Goal: Task Accomplishment & Management: Use online tool/utility

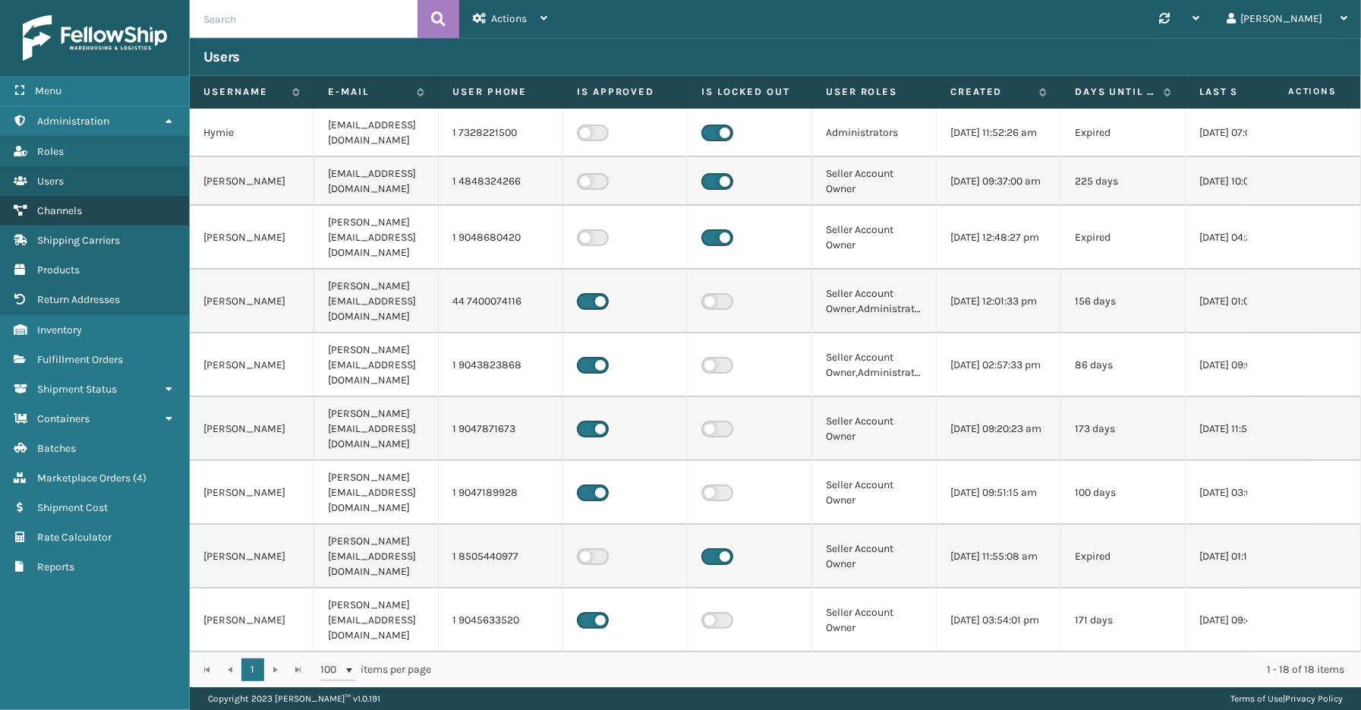
click at [69, 208] on span "Channels" at bounding box center [59, 210] width 45 height 13
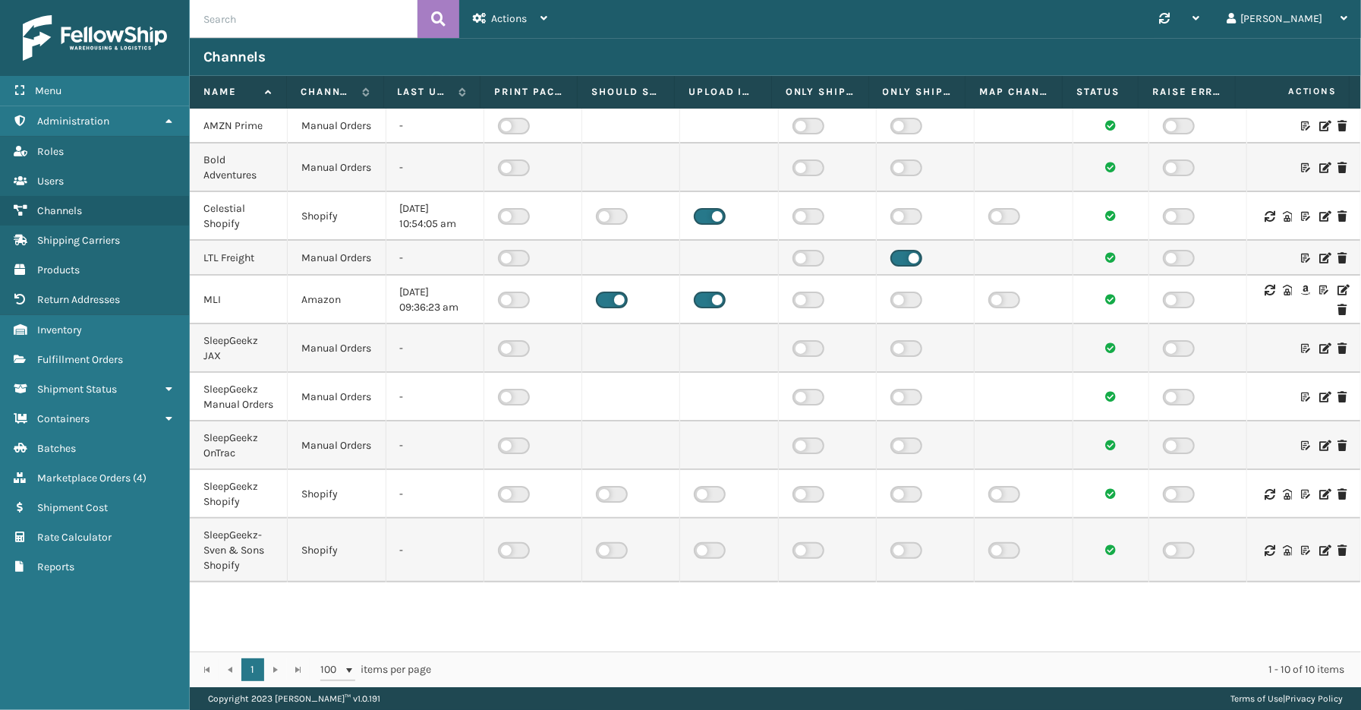
click at [1337, 295] on icon at bounding box center [1341, 290] width 9 height 11
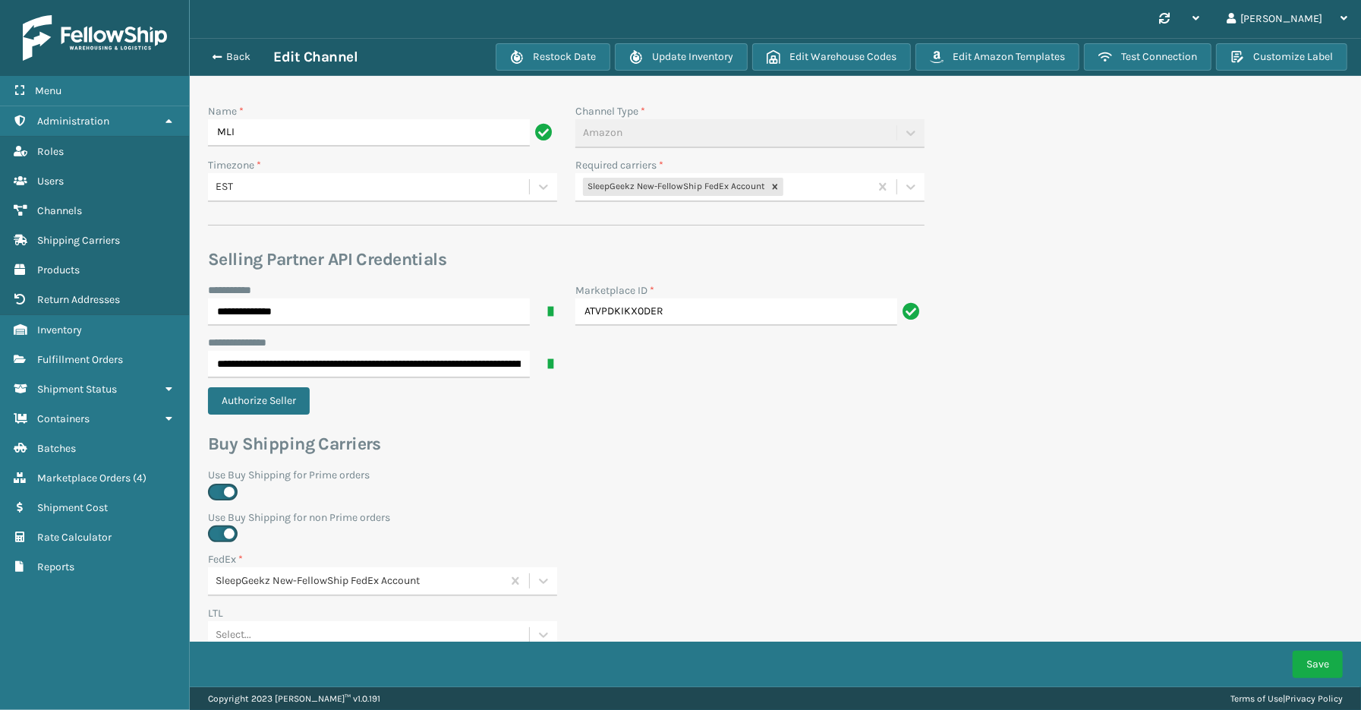
click at [832, 186] on div "SleepGeekz New-FellowShip FedEx Account" at bounding box center [722, 187] width 294 height 25
click at [646, 361] on div "SleepGeekz-UPS" at bounding box center [749, 365] width 349 height 28
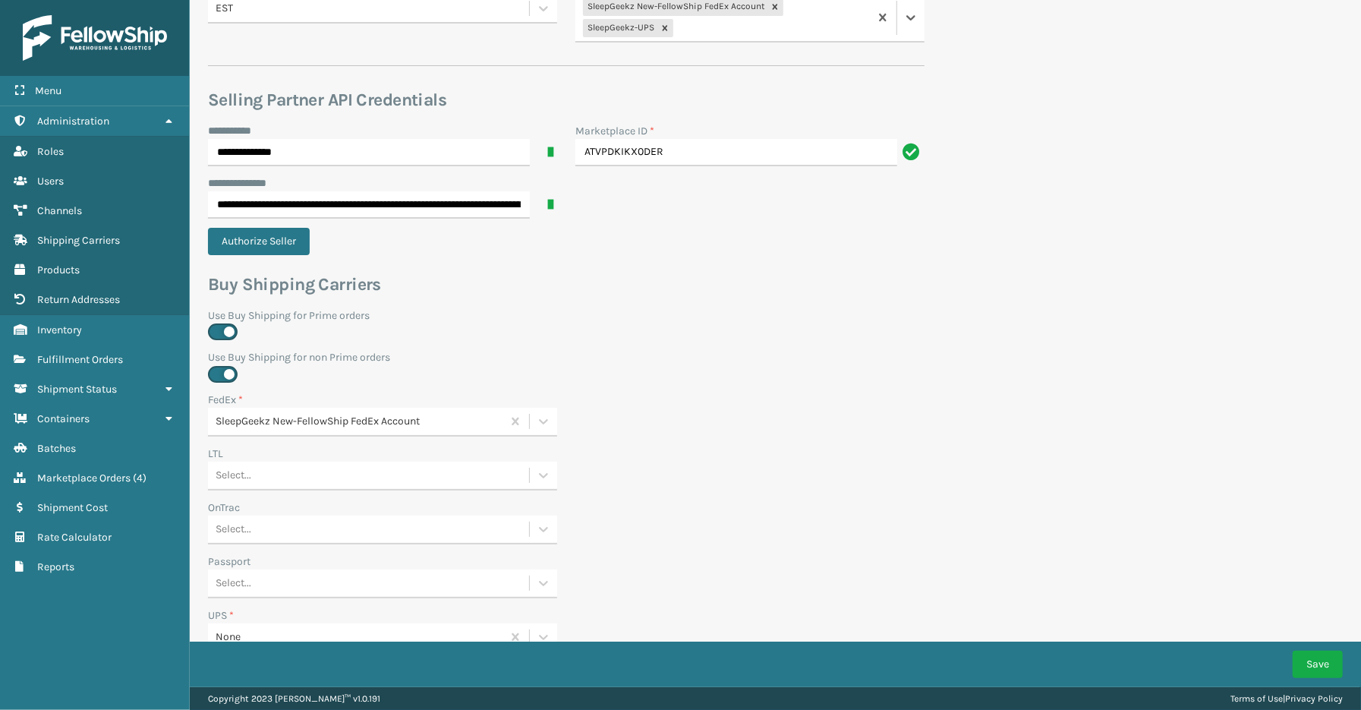
scroll to position [504, 0]
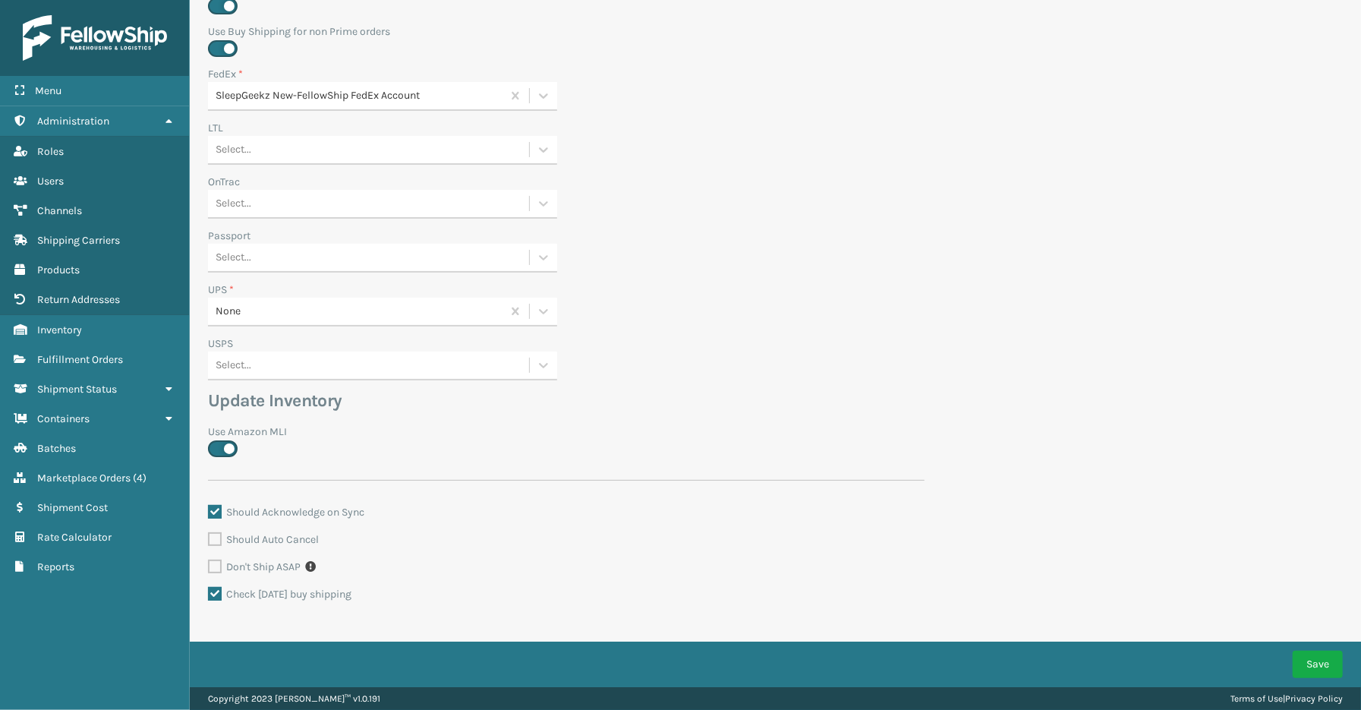
click at [287, 313] on div "None" at bounding box center [360, 312] width 288 height 16
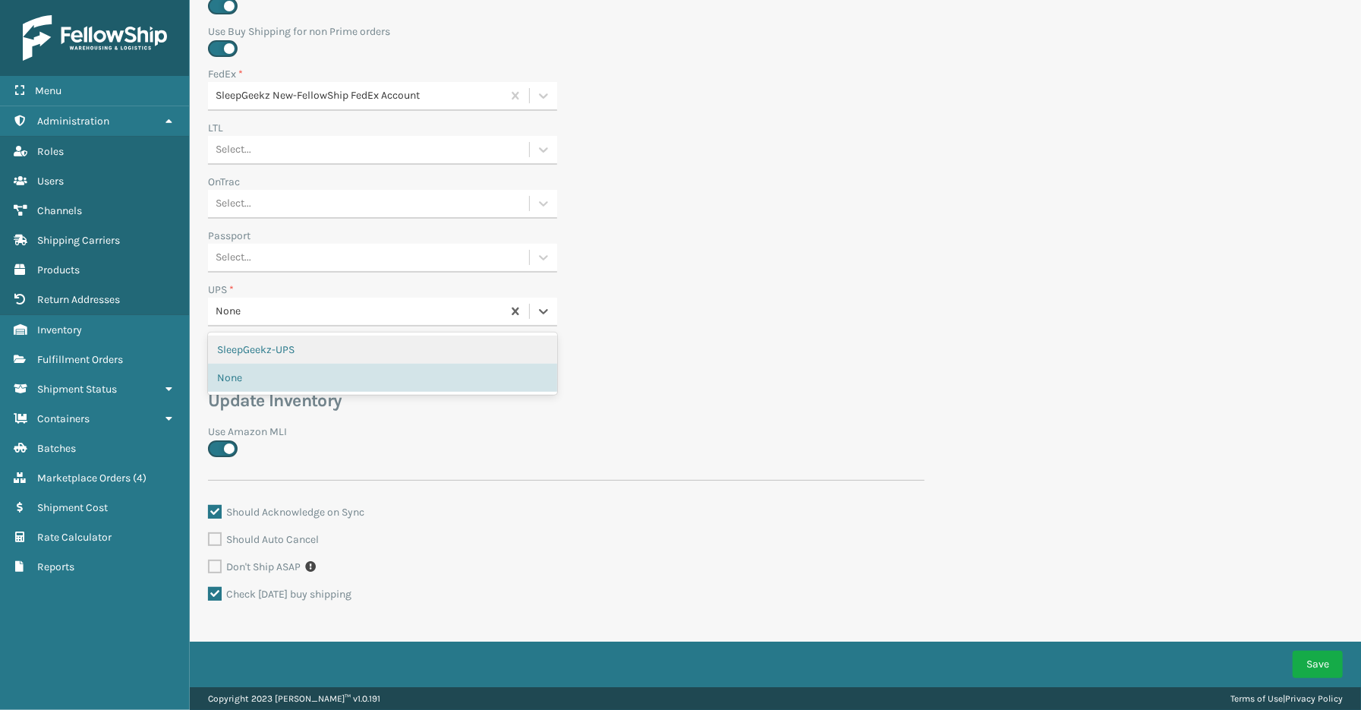
click at [278, 351] on div "SleepGeekz-UPS" at bounding box center [382, 350] width 349 height 28
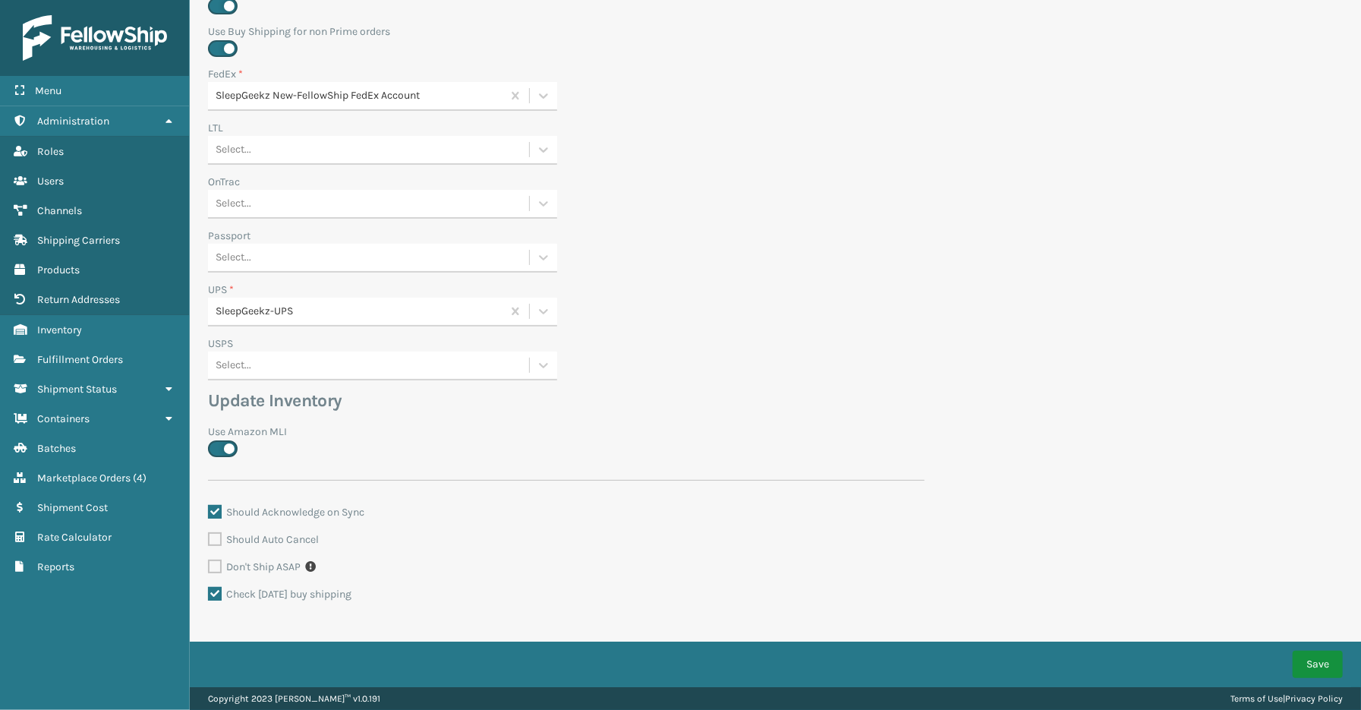
click at [1309, 651] on button "Save" at bounding box center [1318, 664] width 50 height 27
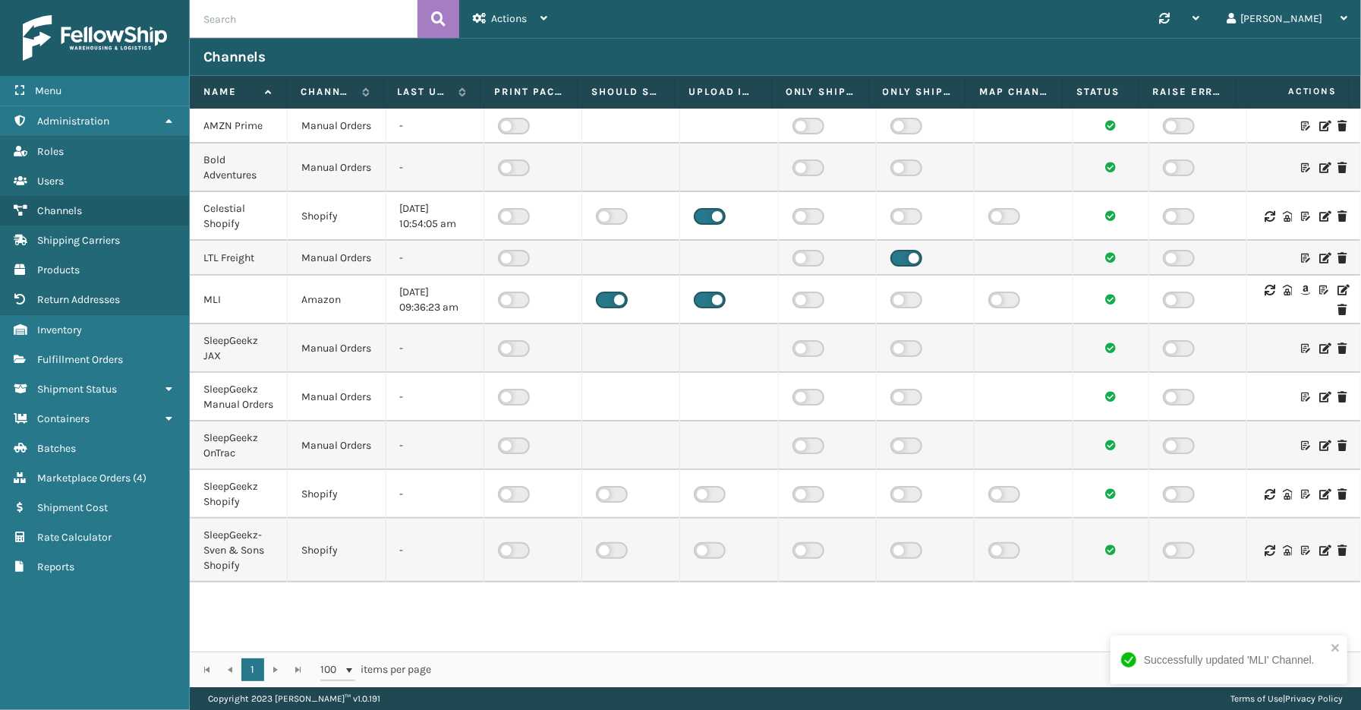
click at [1337, 295] on icon at bounding box center [1341, 290] width 9 height 11
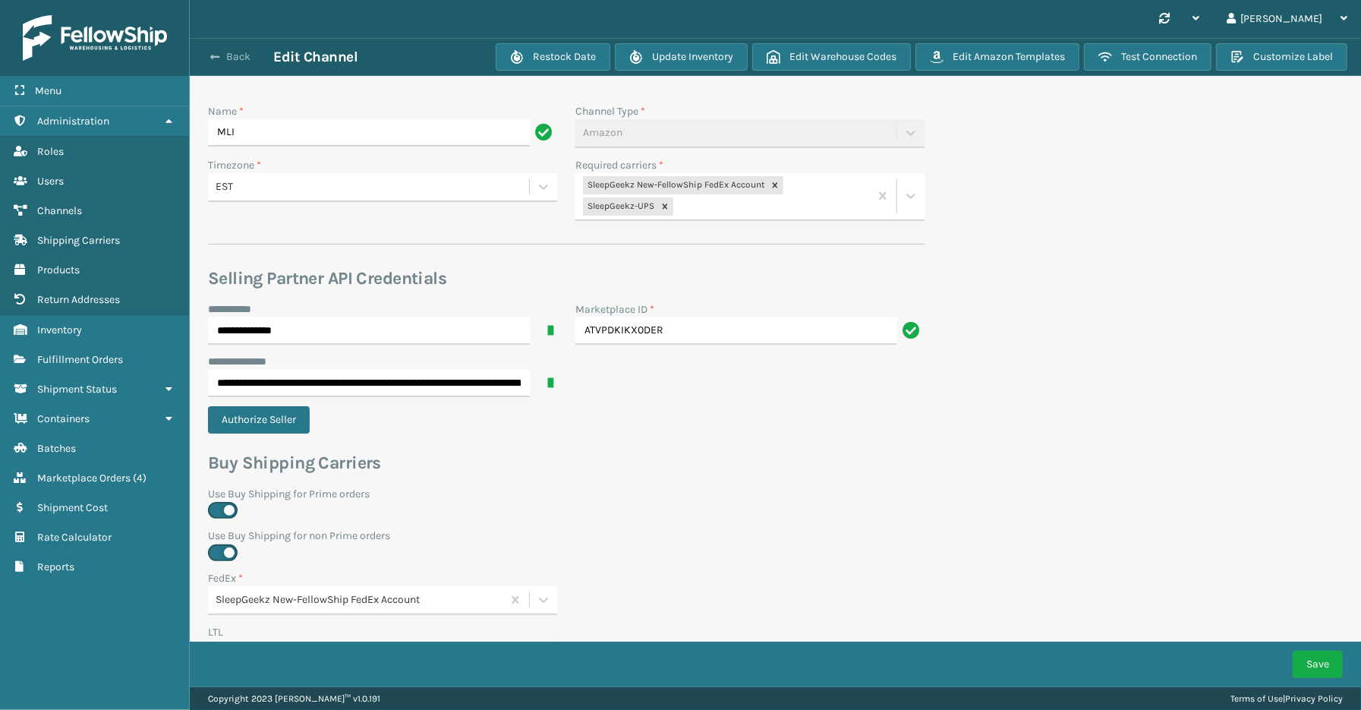
click at [238, 59] on button "Back" at bounding box center [238, 57] width 70 height 14
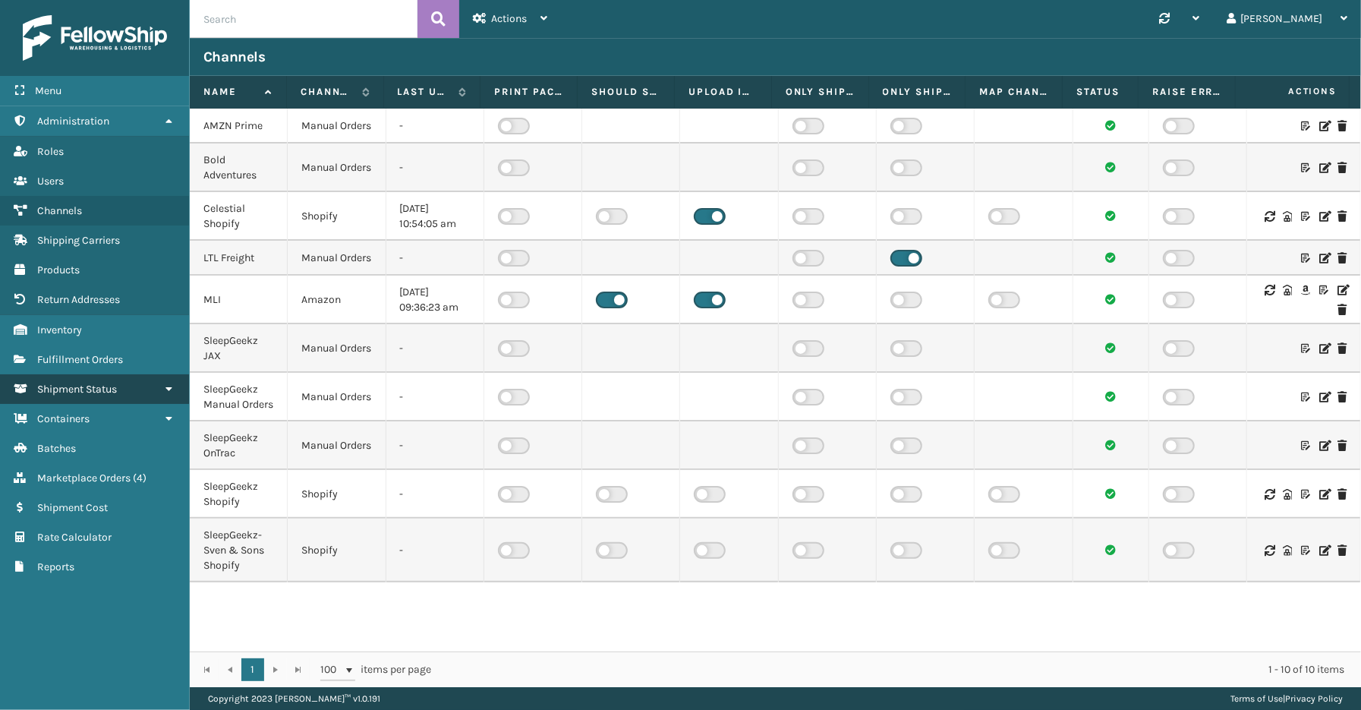
click at [63, 374] on link "Shipment Status" at bounding box center [94, 389] width 189 height 30
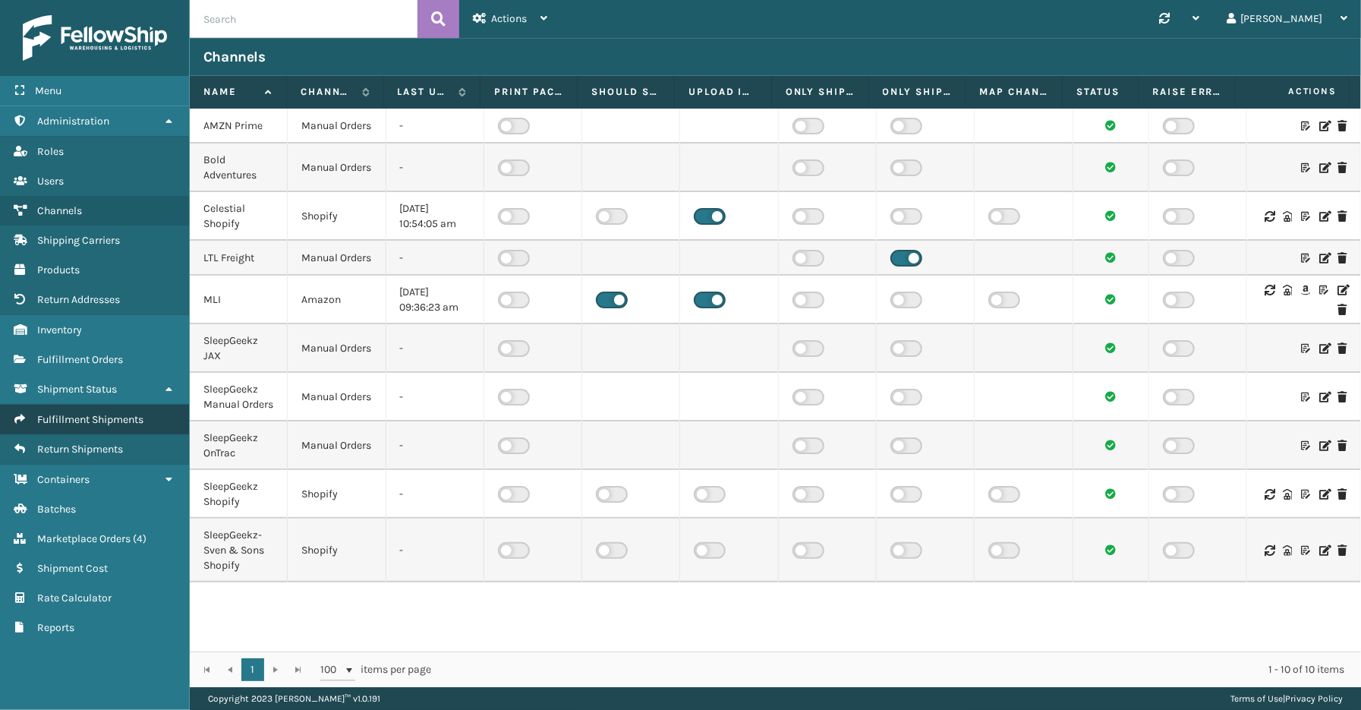
click at [77, 413] on span "Fulfillment Shipments" at bounding box center [90, 419] width 106 height 13
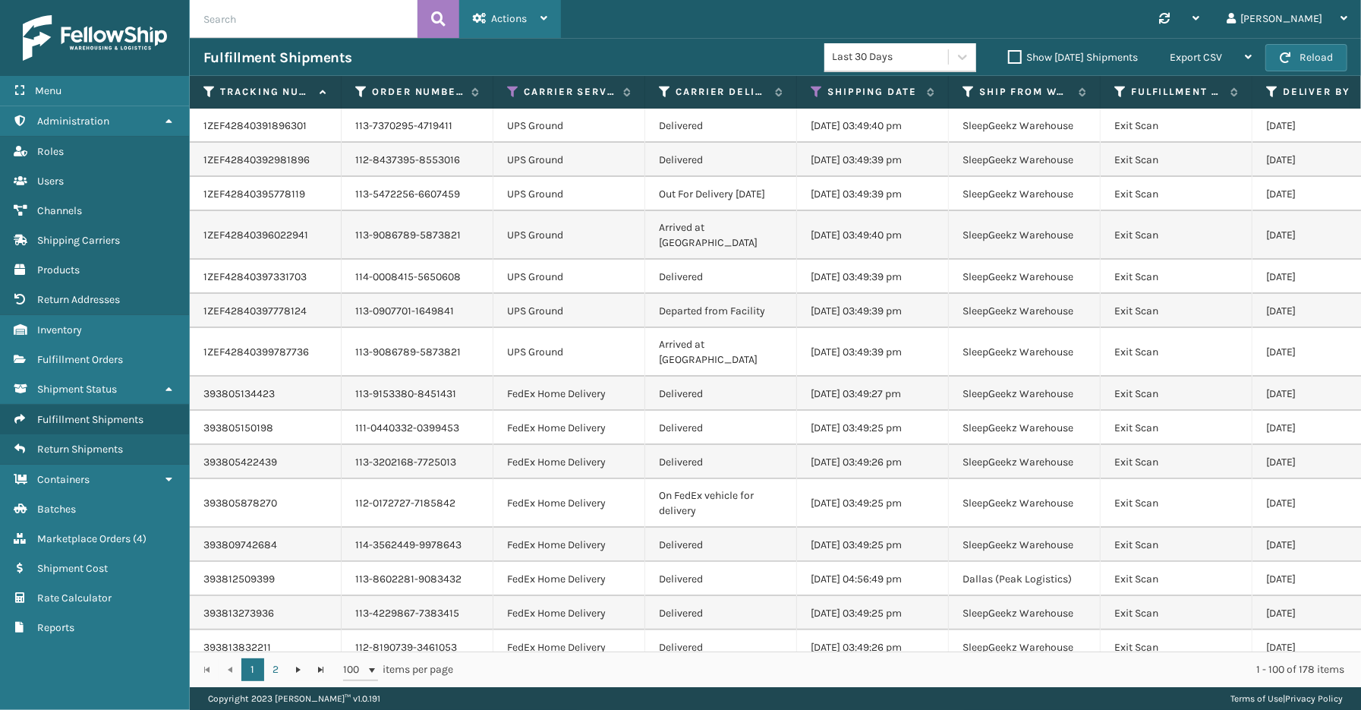
click at [552, 11] on div "Actions Settings Remove All Filters" at bounding box center [510, 19] width 102 height 38
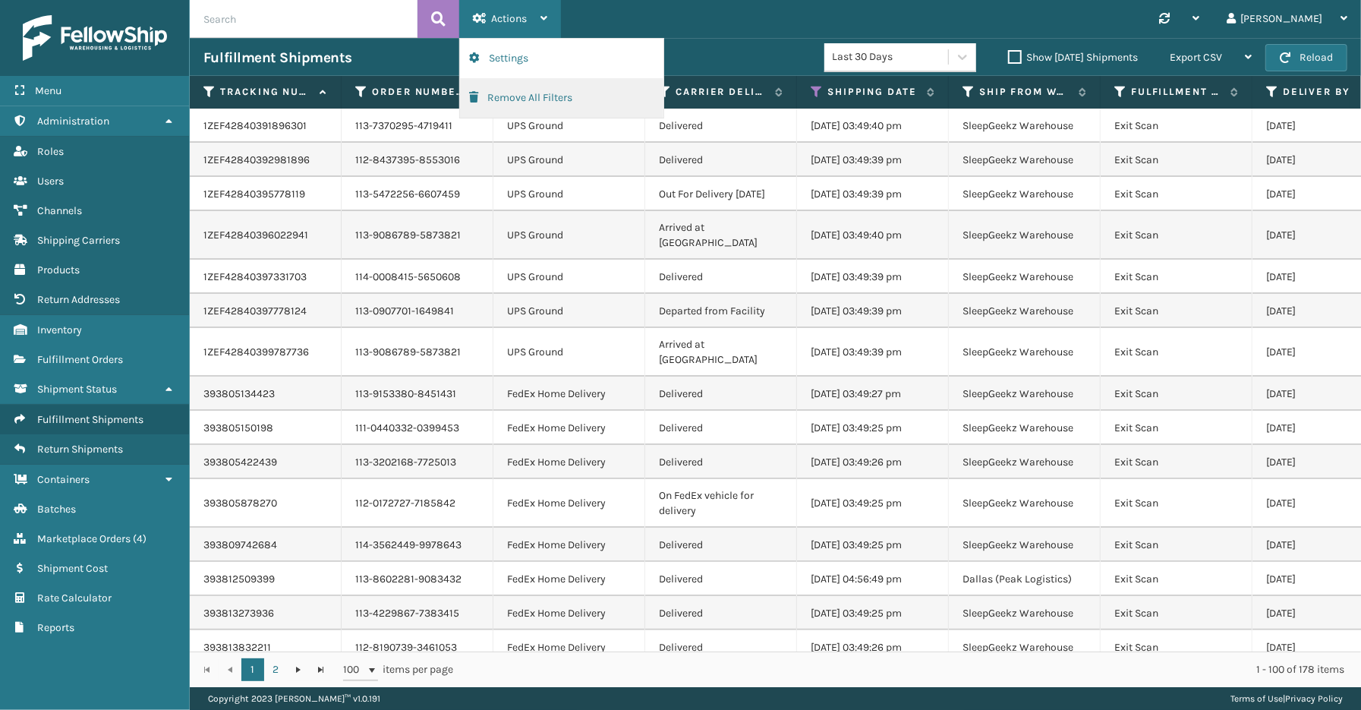
click at [530, 99] on button "Remove All Filters" at bounding box center [561, 97] width 203 height 39
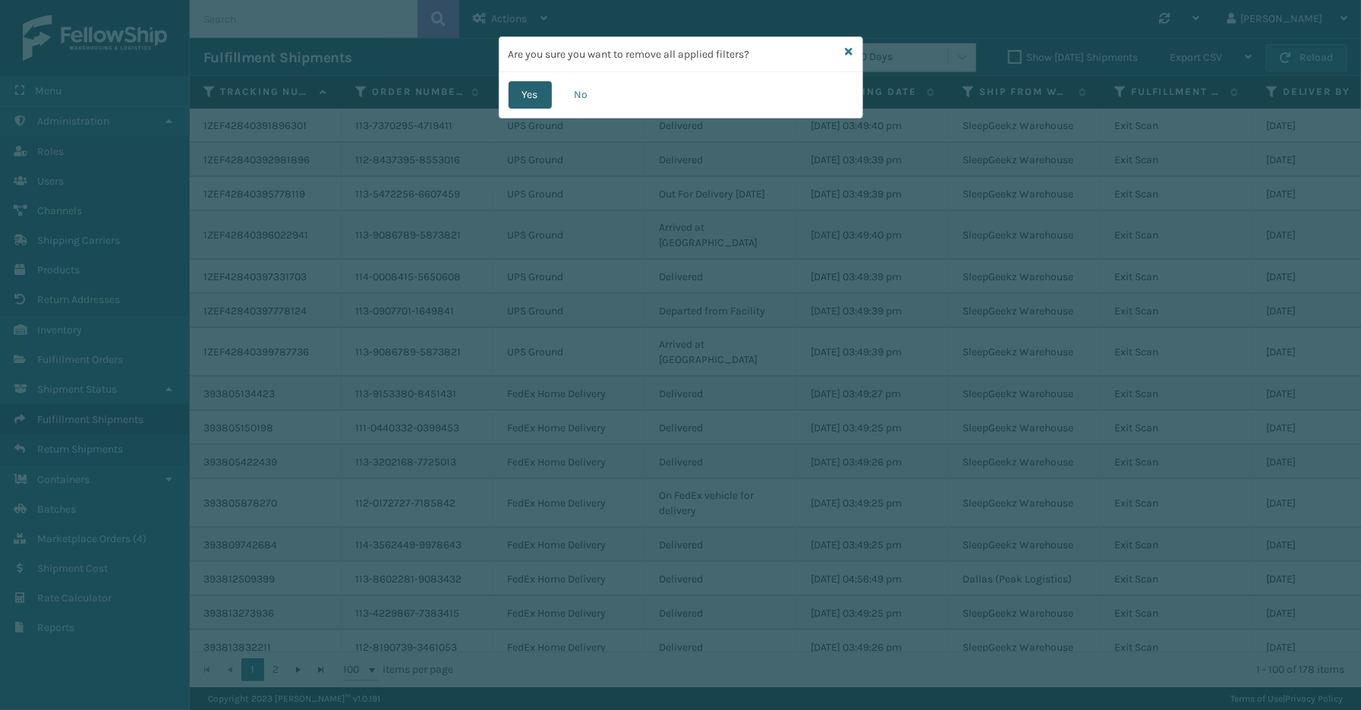
click at [534, 95] on button "Yes" at bounding box center [530, 94] width 43 height 27
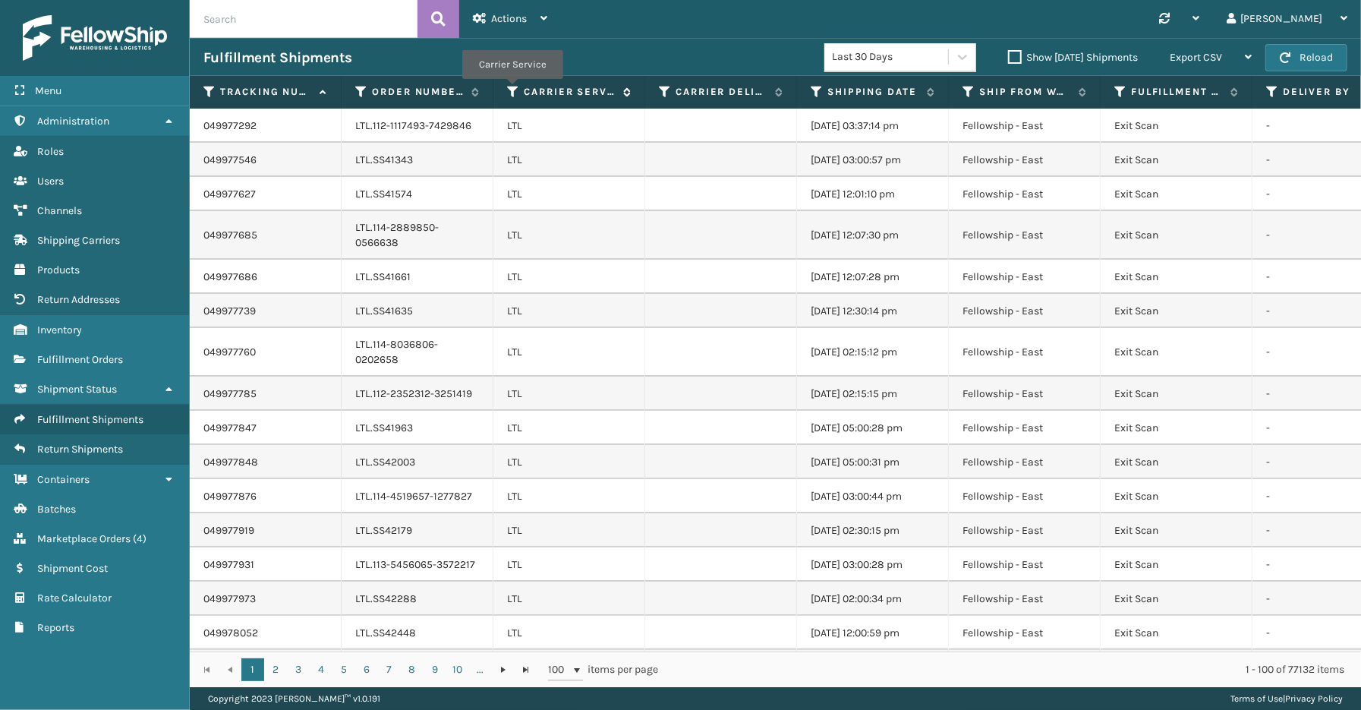
click at [512, 90] on icon at bounding box center [513, 92] width 12 height 14
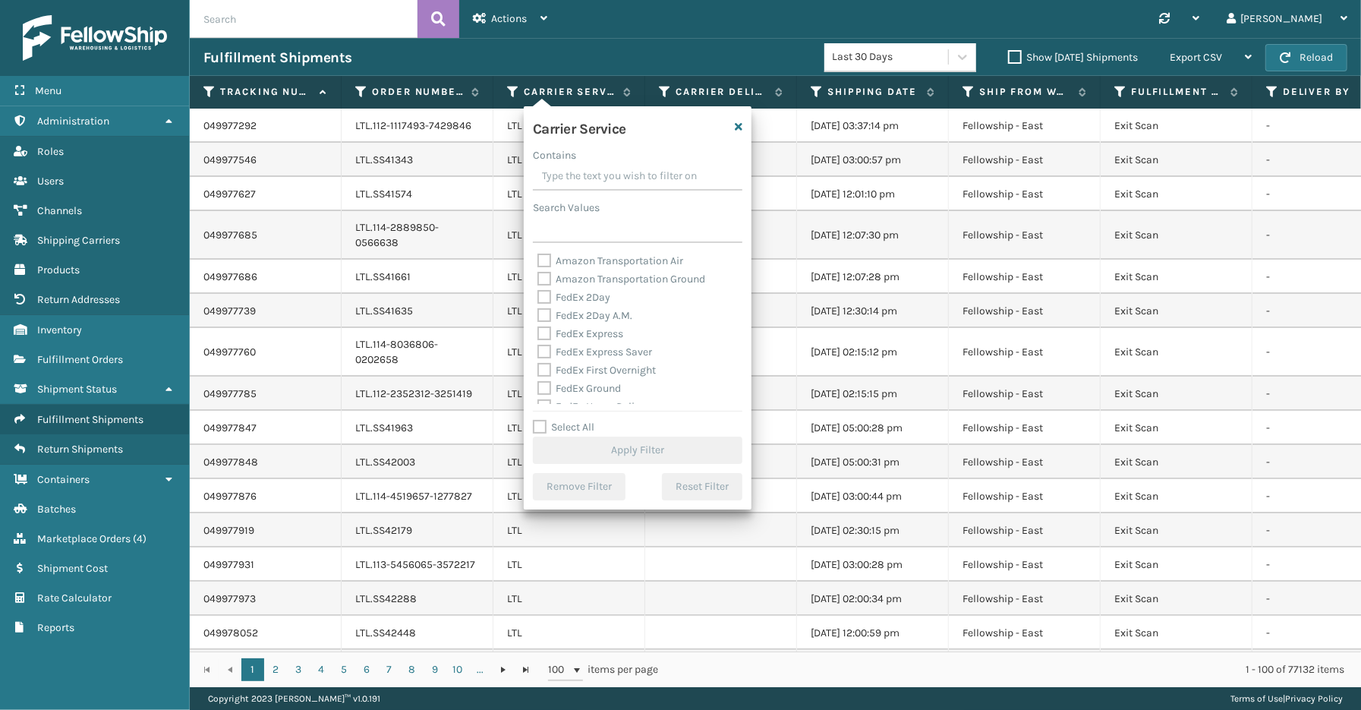
click at [566, 430] on label "Select All" at bounding box center [563, 427] width 61 height 13
click at [566, 420] on input "Select All" at bounding box center [647, 419] width 228 height 2
checkbox input "true"
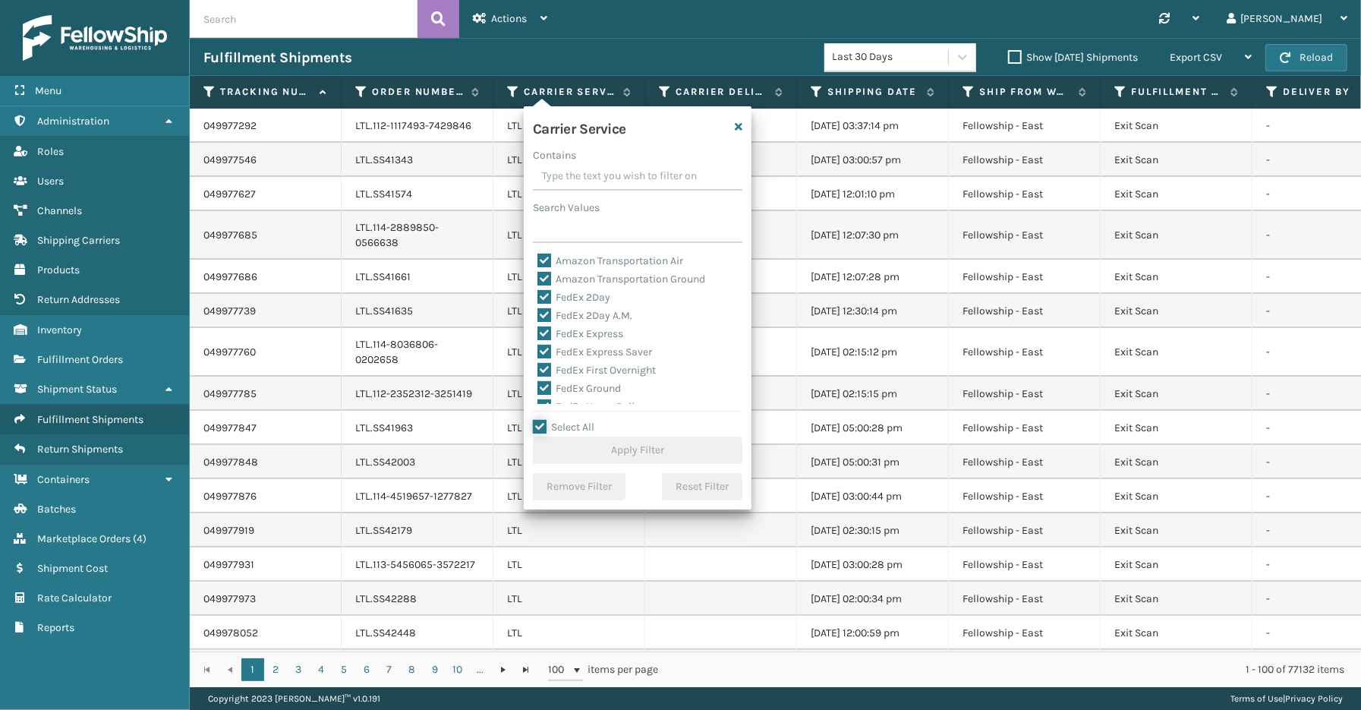
checkbox input "true"
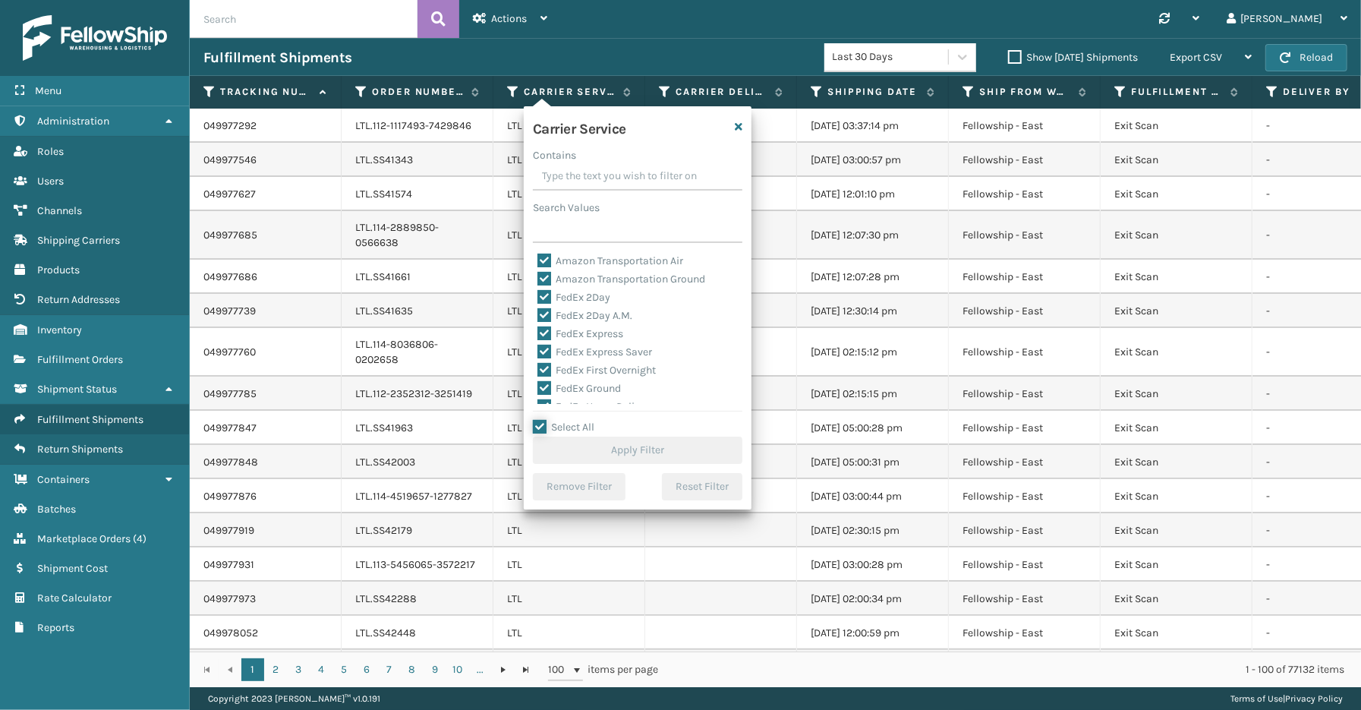
checkbox input "true"
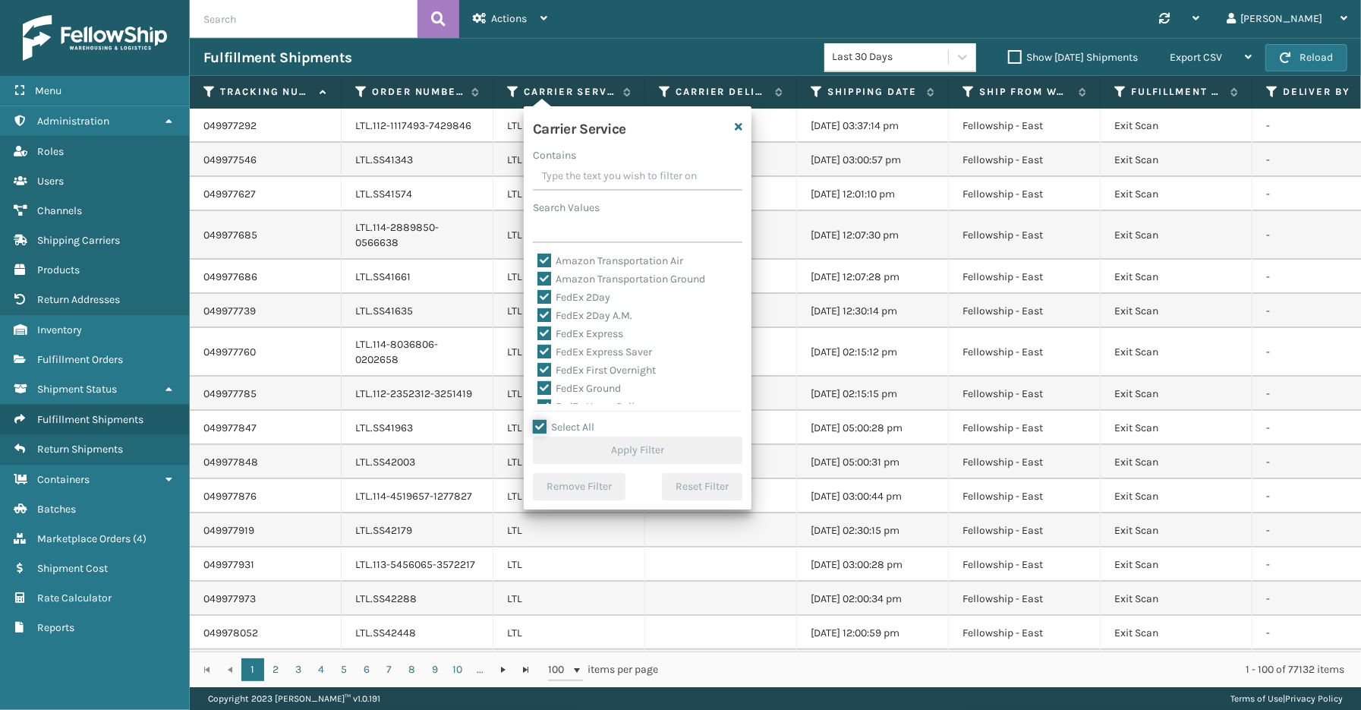
checkbox input "true"
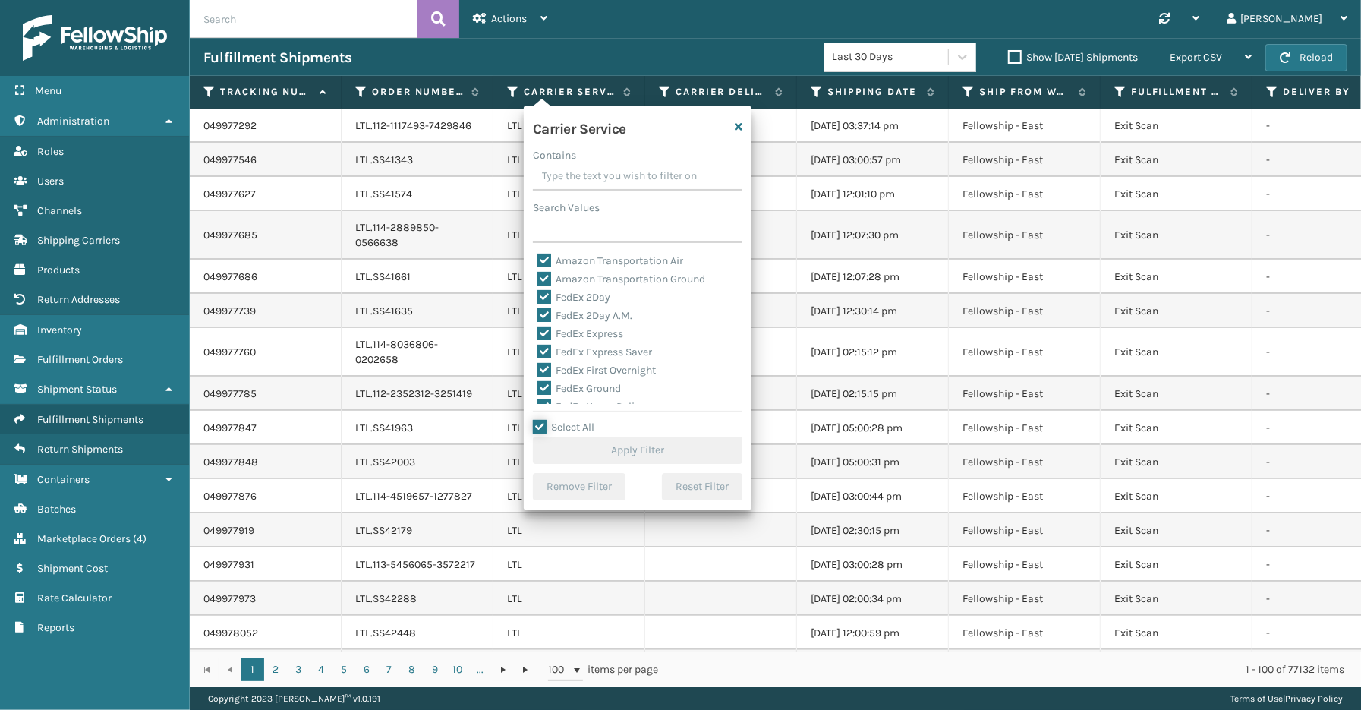
checkbox input "true"
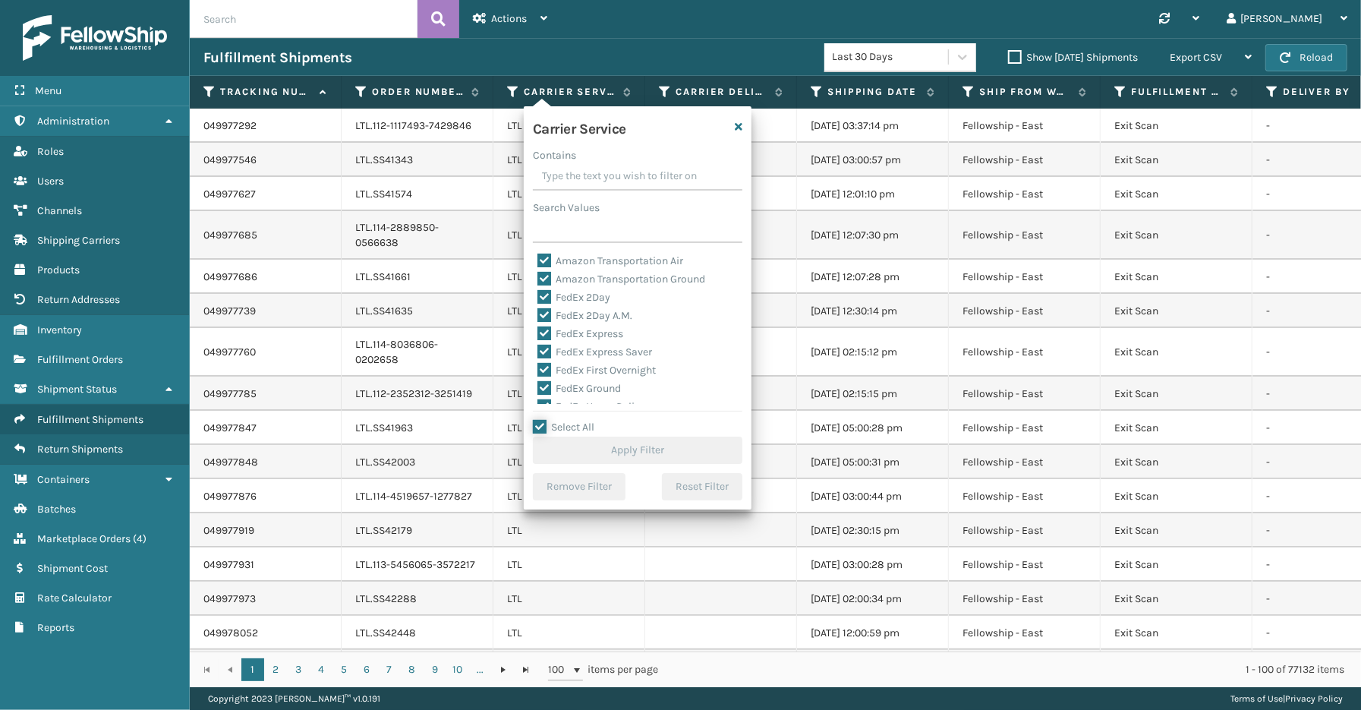
checkbox input "true"
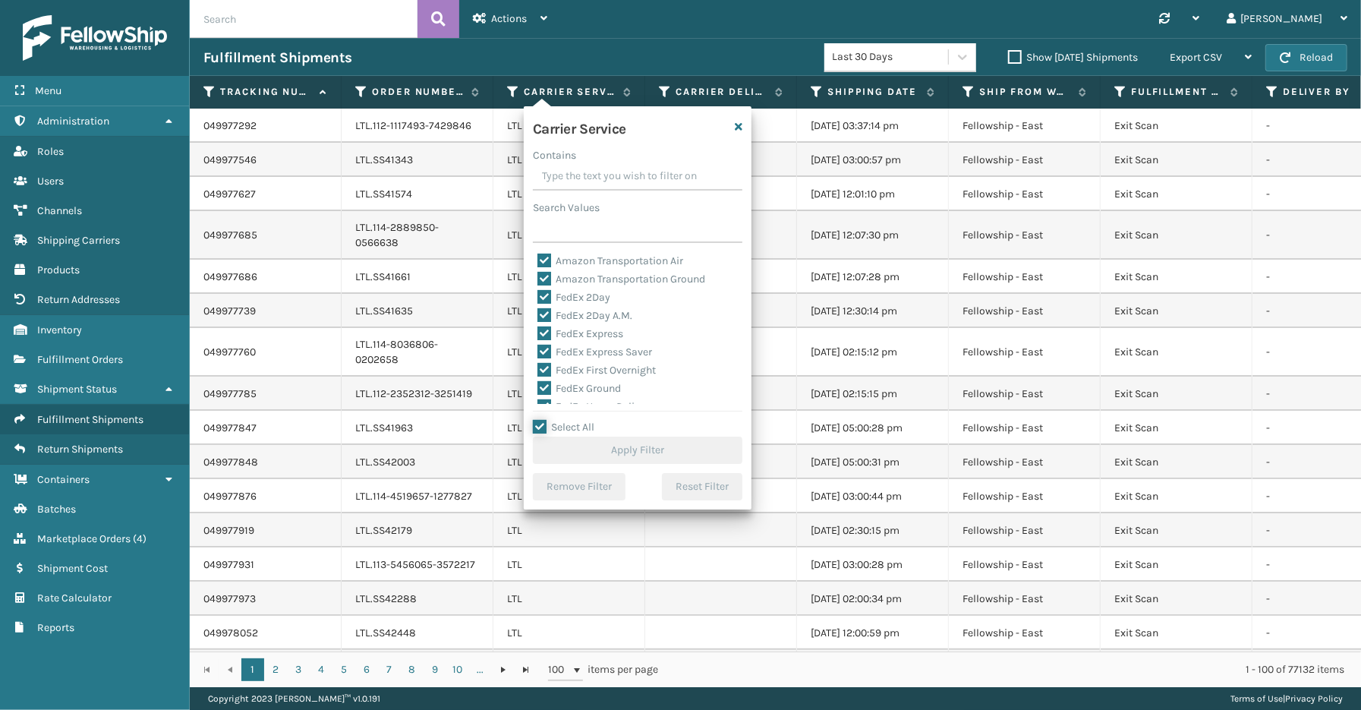
checkbox input "true"
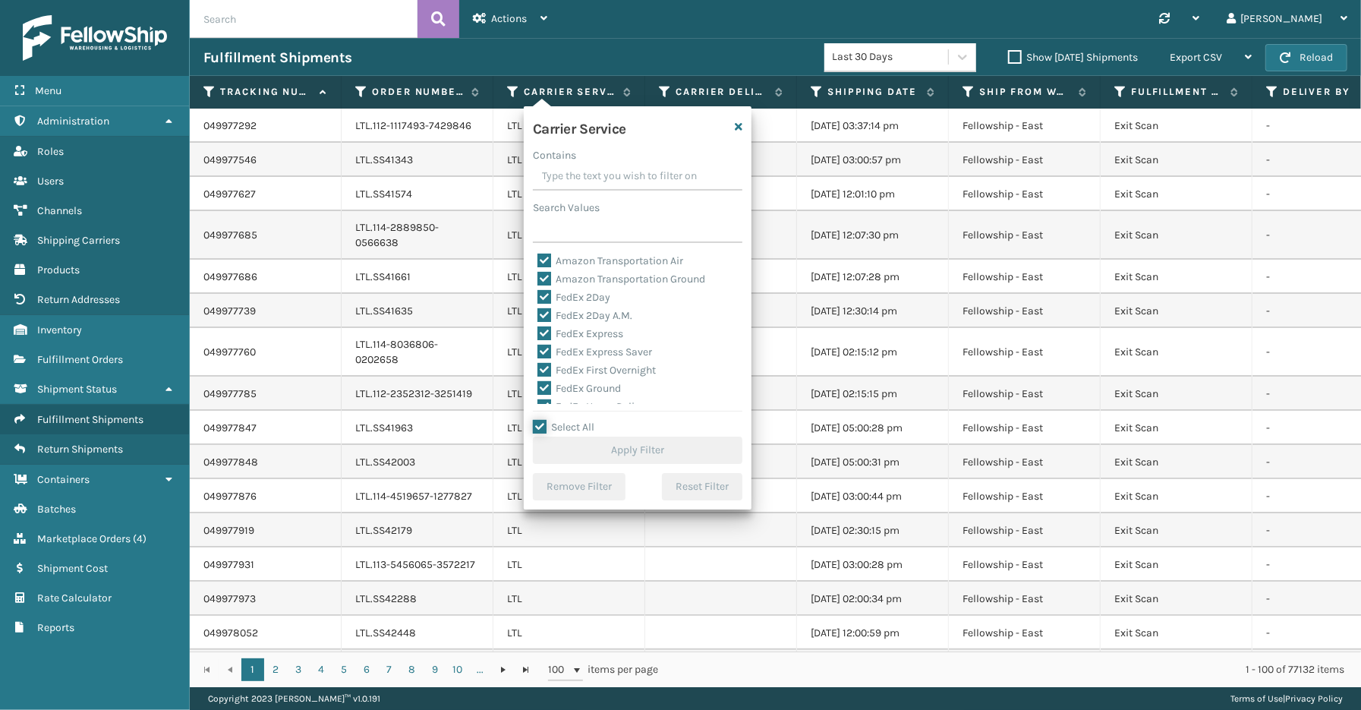
checkbox input "true"
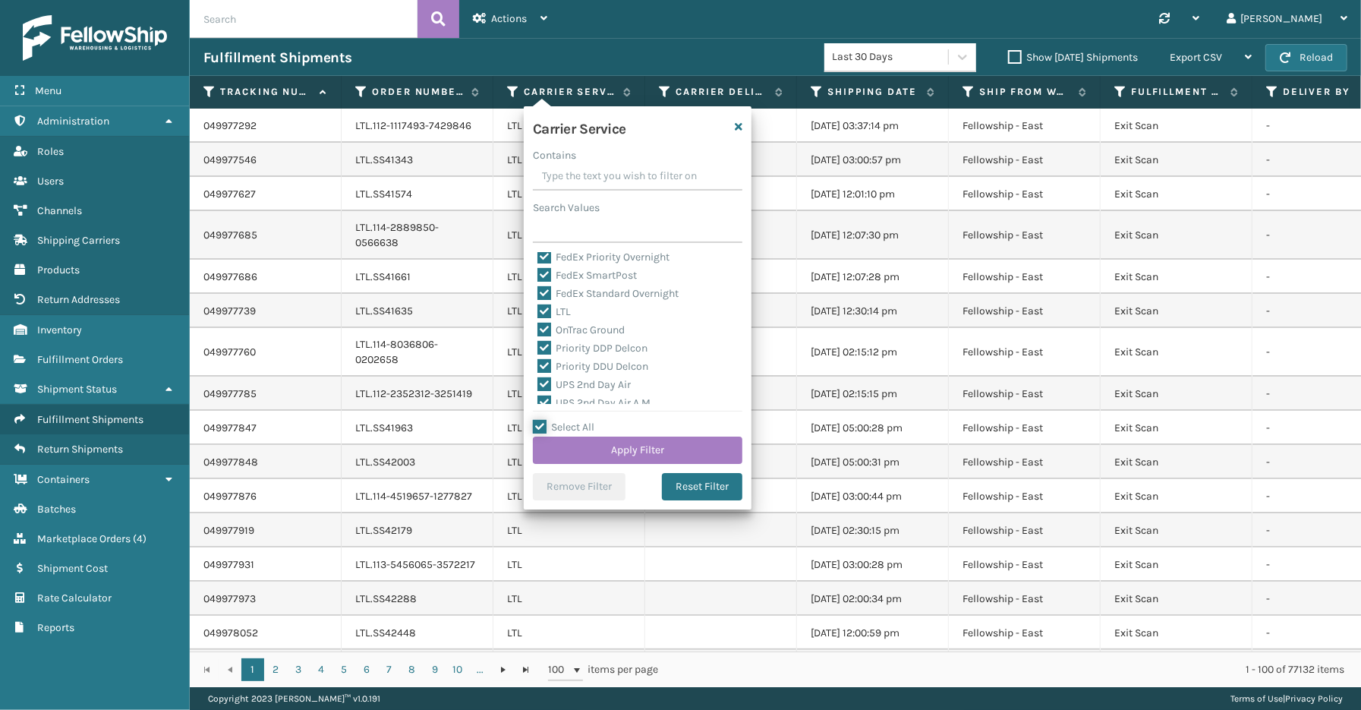
scroll to position [169, 0]
click at [562, 309] on label "LTL" at bounding box center [553, 310] width 33 height 13
click at [538, 309] on input "LTL" at bounding box center [537, 307] width 1 height 10
checkbox input "false"
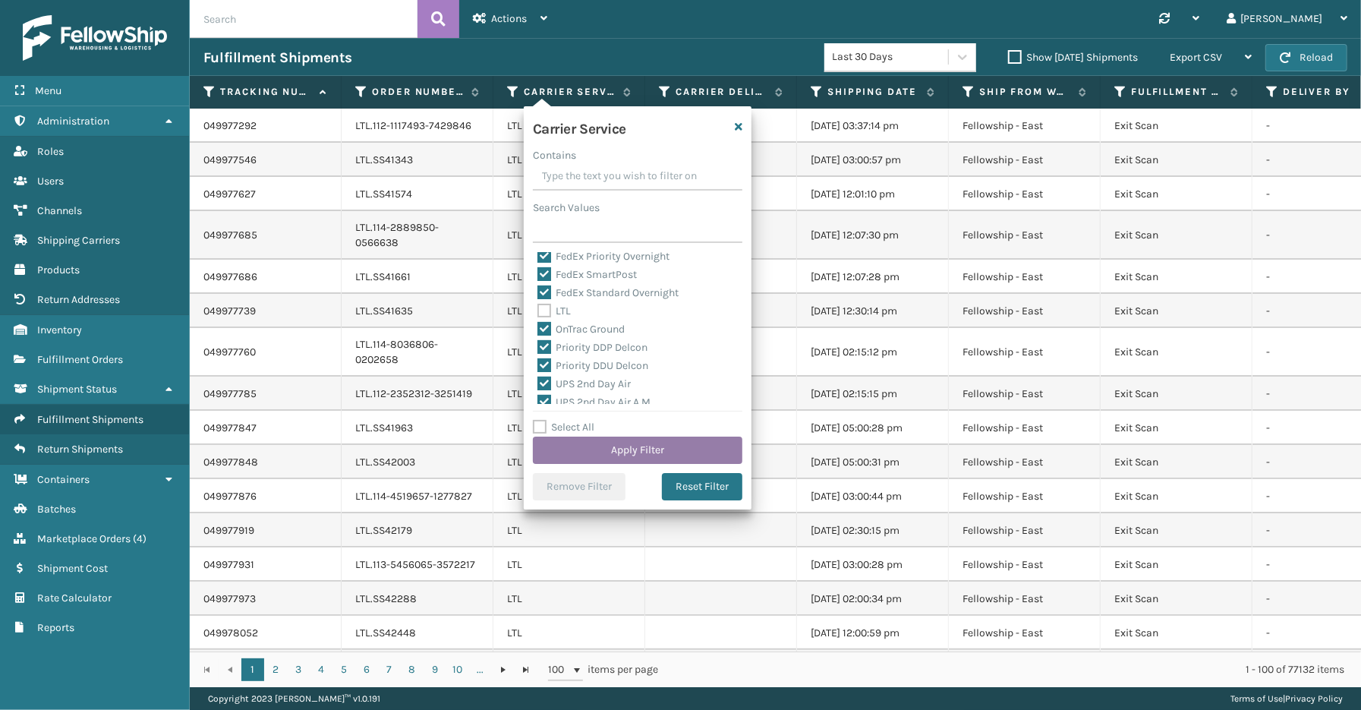
click at [581, 452] on button "Apply Filter" at bounding box center [638, 449] width 210 height 27
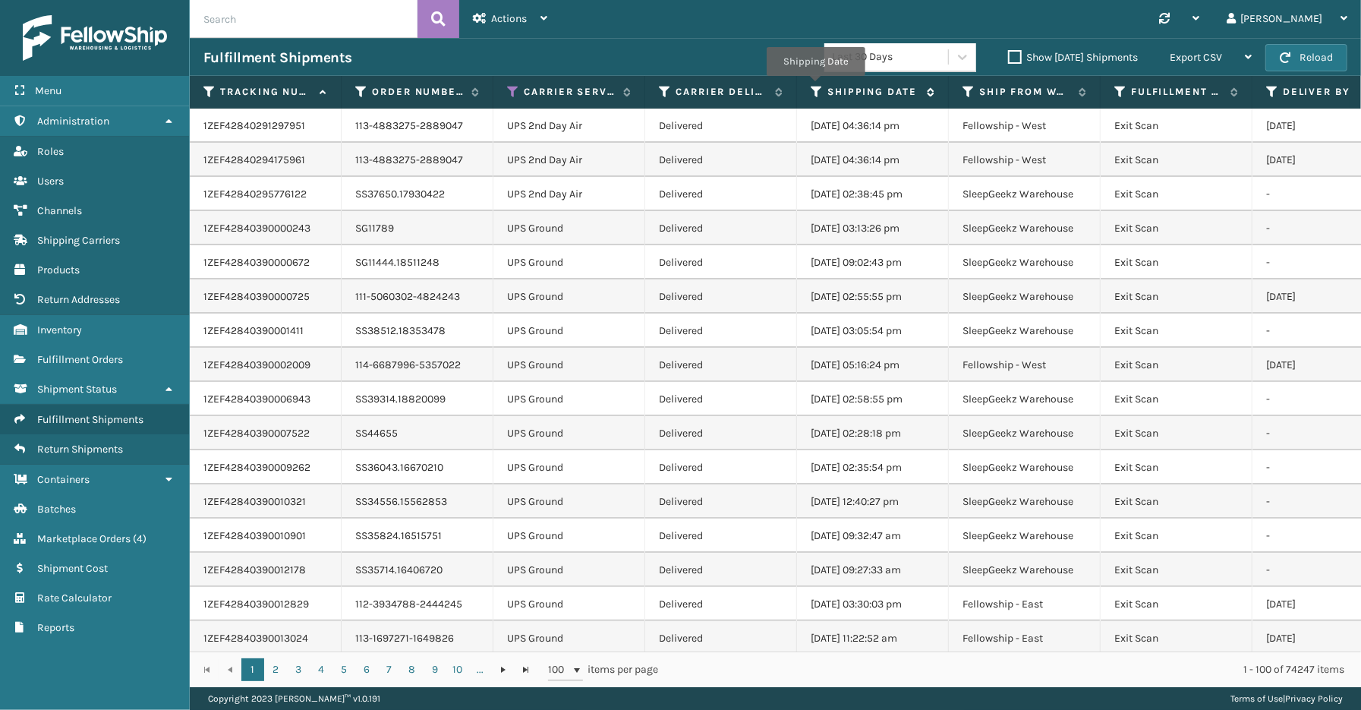
click at [815, 87] on icon at bounding box center [817, 92] width 12 height 14
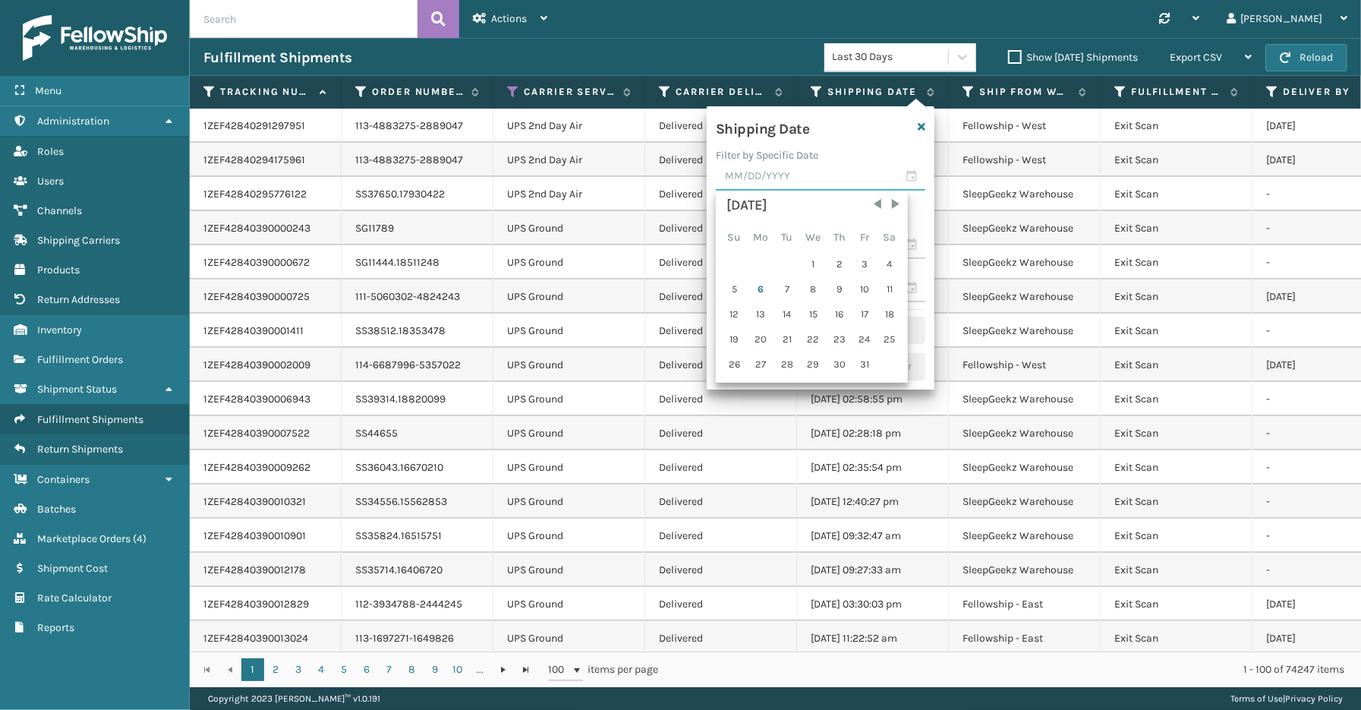
click at [909, 175] on input "text" at bounding box center [821, 176] width 210 height 27
click at [860, 260] on div "3" at bounding box center [864, 264] width 23 height 23
type input "[DATE]"
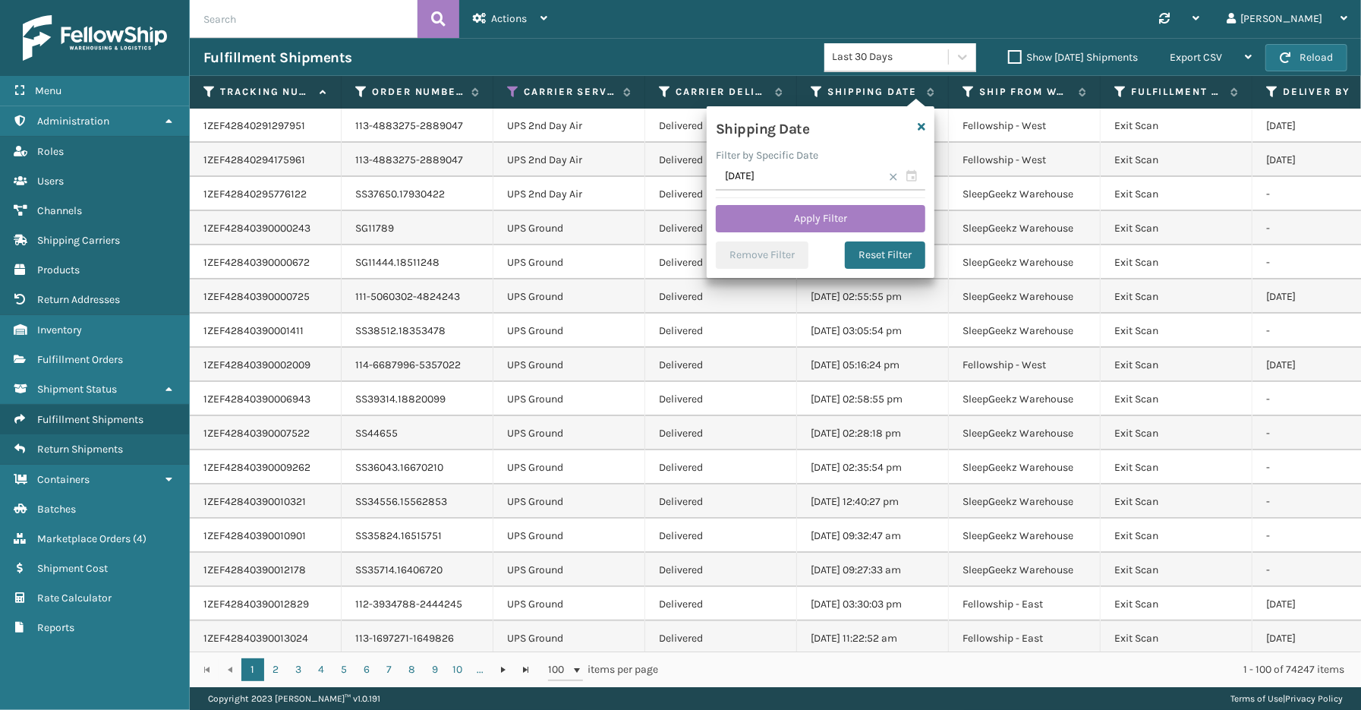
click at [892, 178] on span at bounding box center [893, 176] width 9 height 9
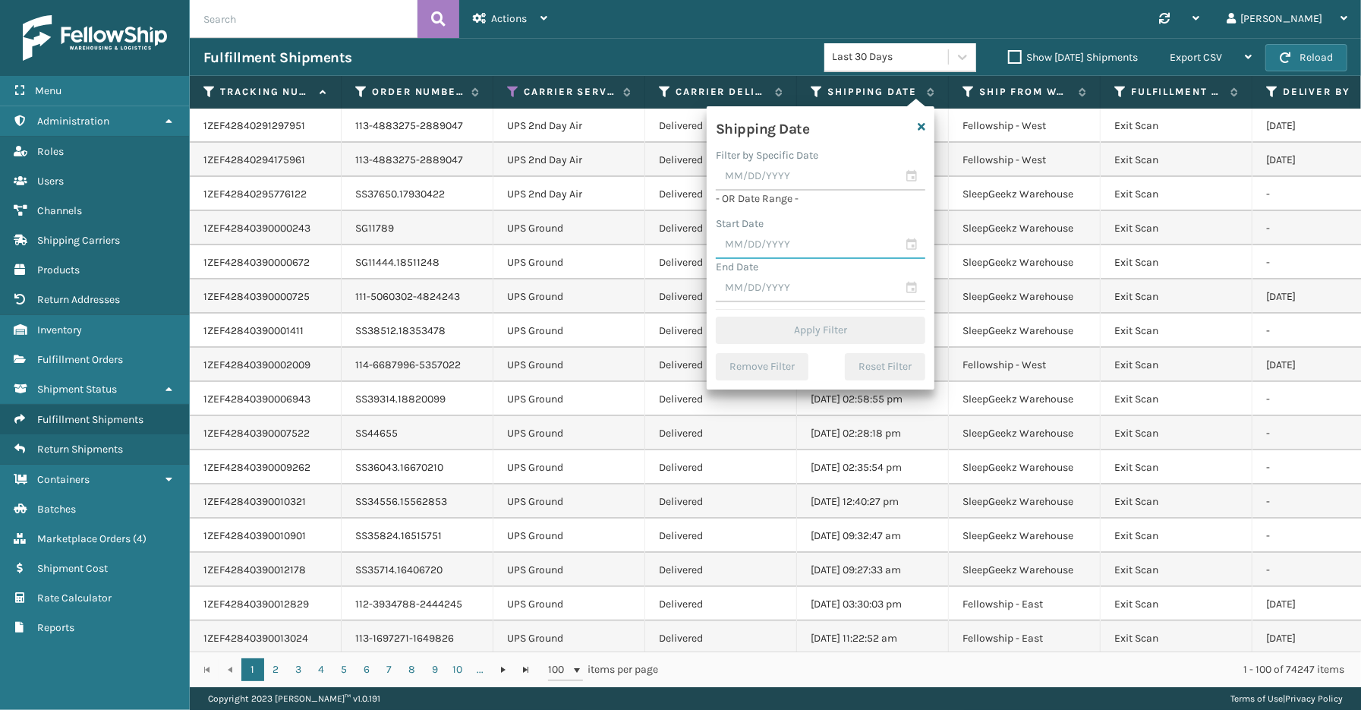
click at [913, 243] on input "text" at bounding box center [821, 245] width 210 height 27
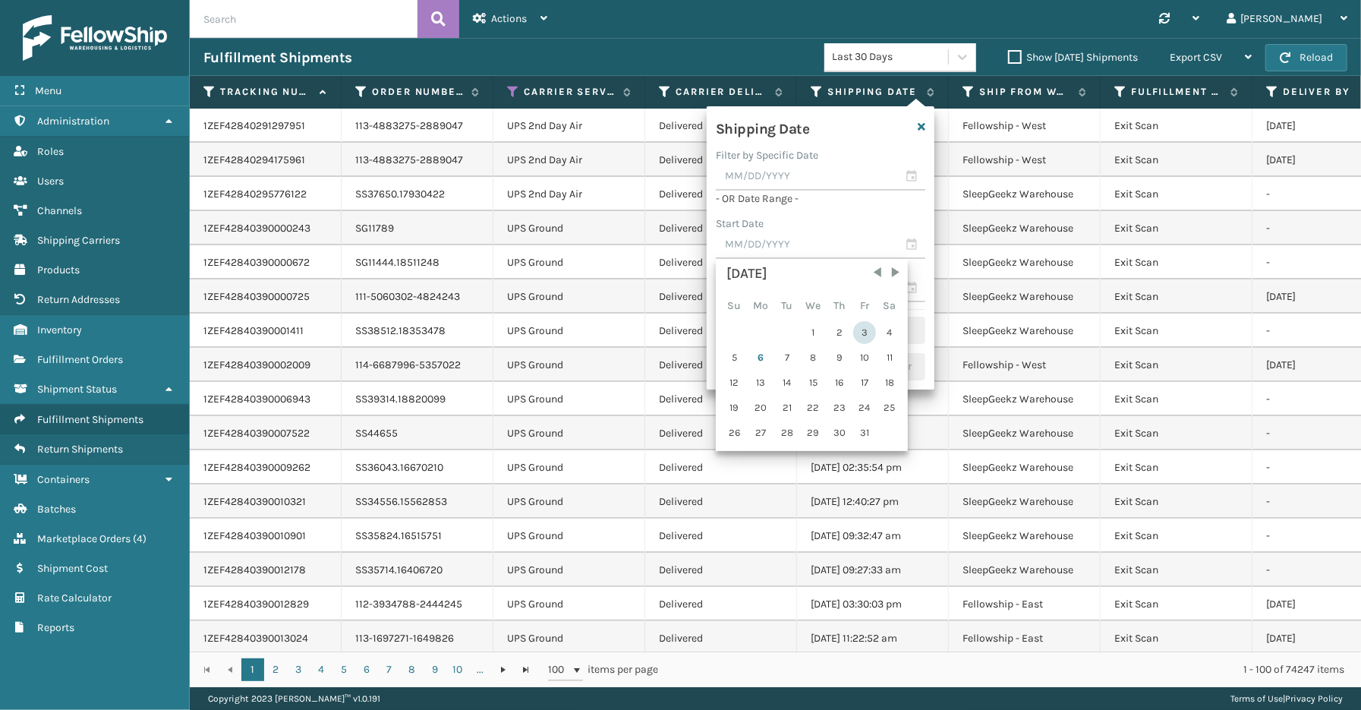
click at [862, 330] on div "3" at bounding box center [864, 332] width 23 height 23
type input "[DATE]"
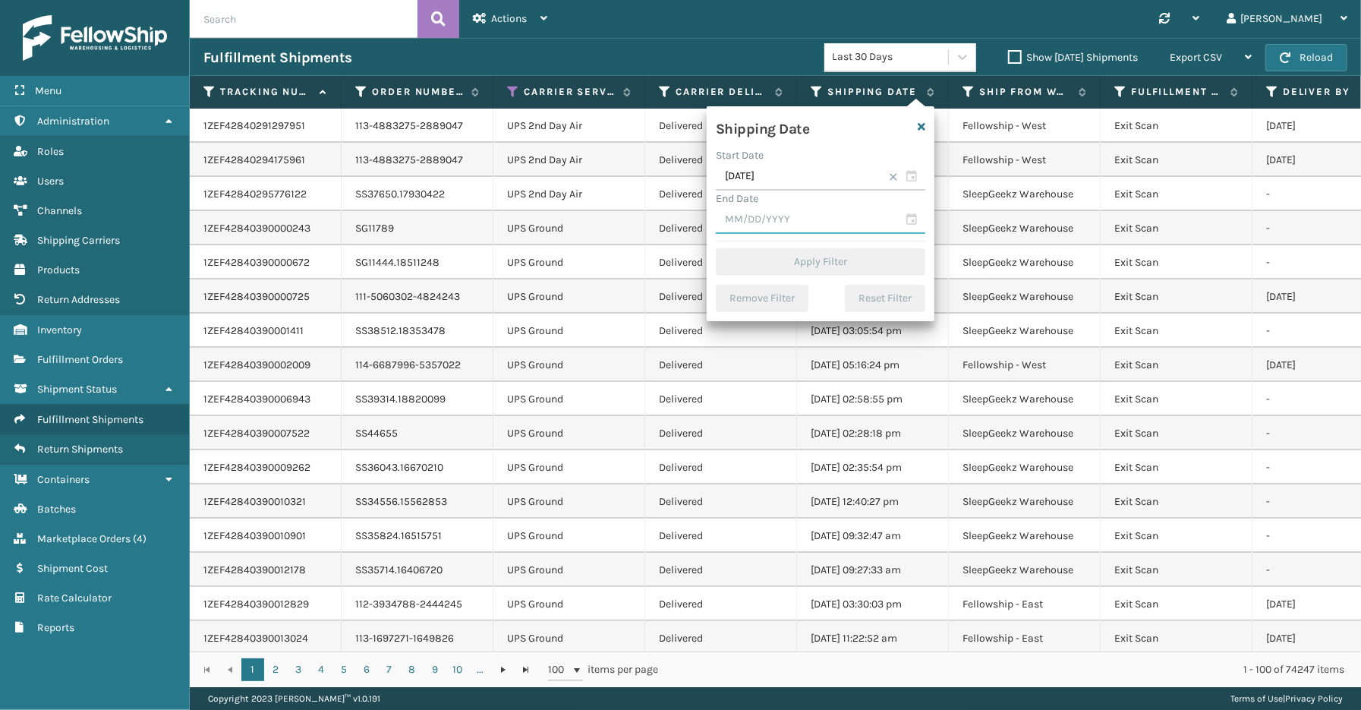
click at [917, 215] on input "text" at bounding box center [821, 219] width 210 height 27
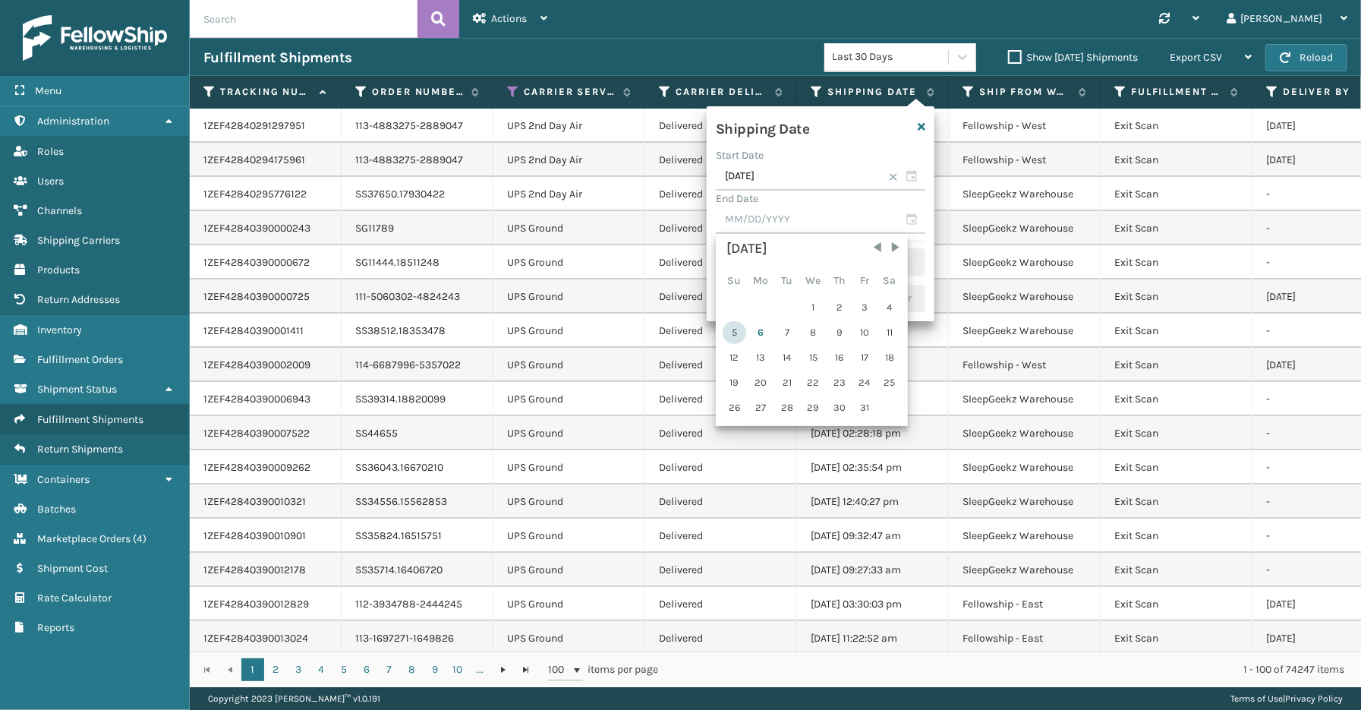
click at [742, 328] on div "5" at bounding box center [735, 332] width 24 height 23
type input "[DATE]"
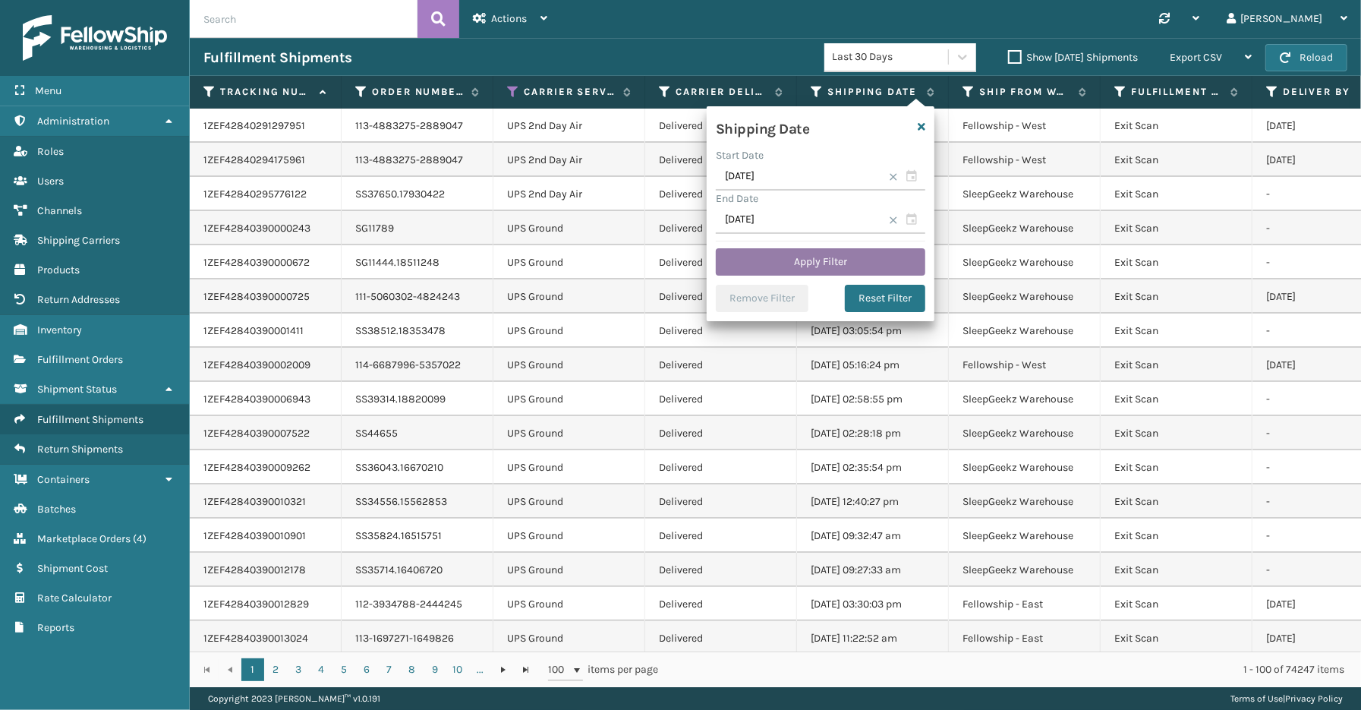
click at [799, 259] on button "Apply Filter" at bounding box center [821, 261] width 210 height 27
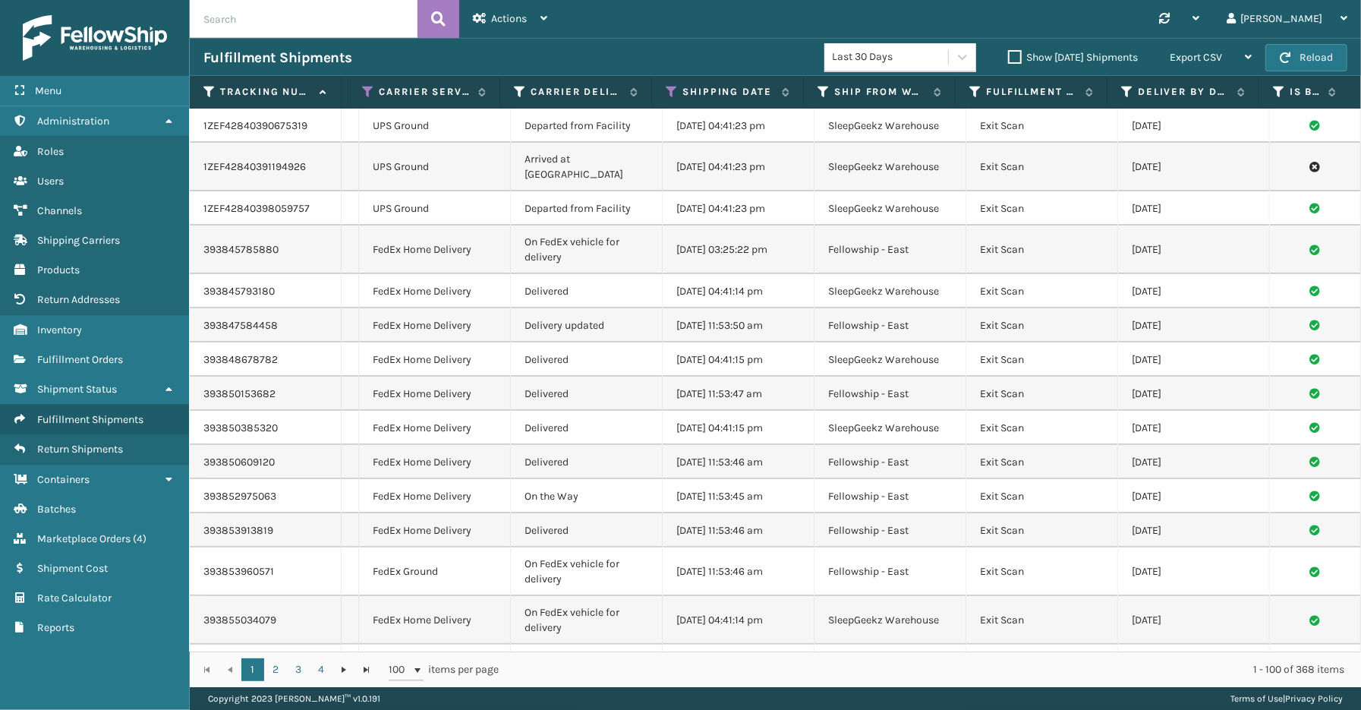
scroll to position [0, 0]
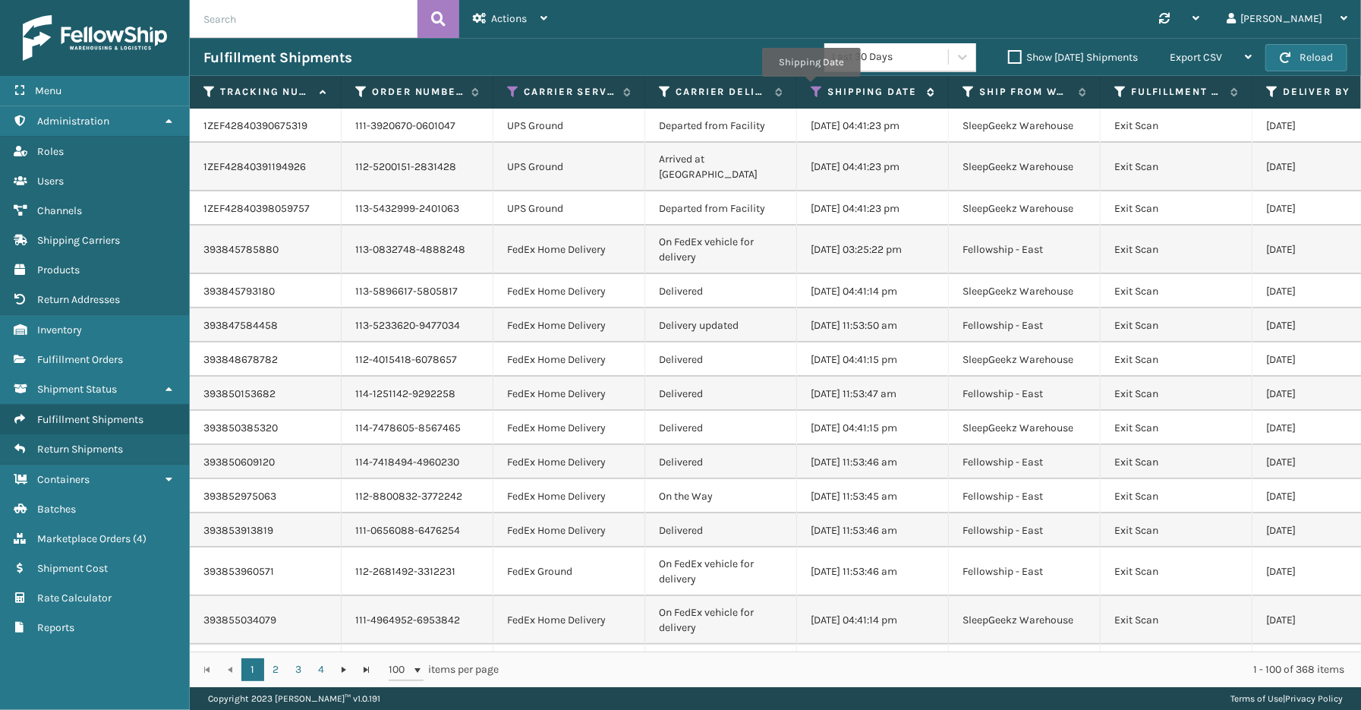
click at [811, 87] on icon at bounding box center [817, 92] width 12 height 14
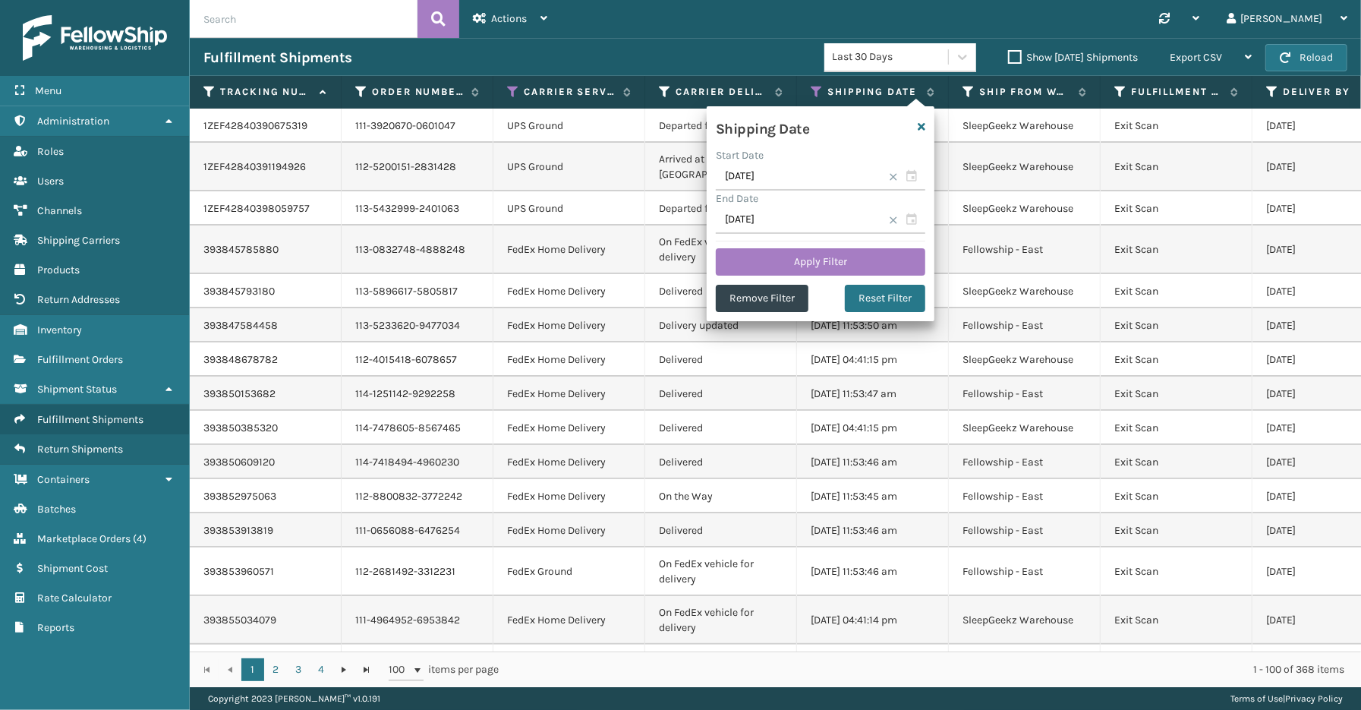
click at [717, 16] on div "Synchronise all channels [PERSON_NAME] Log Out" at bounding box center [961, 19] width 800 height 38
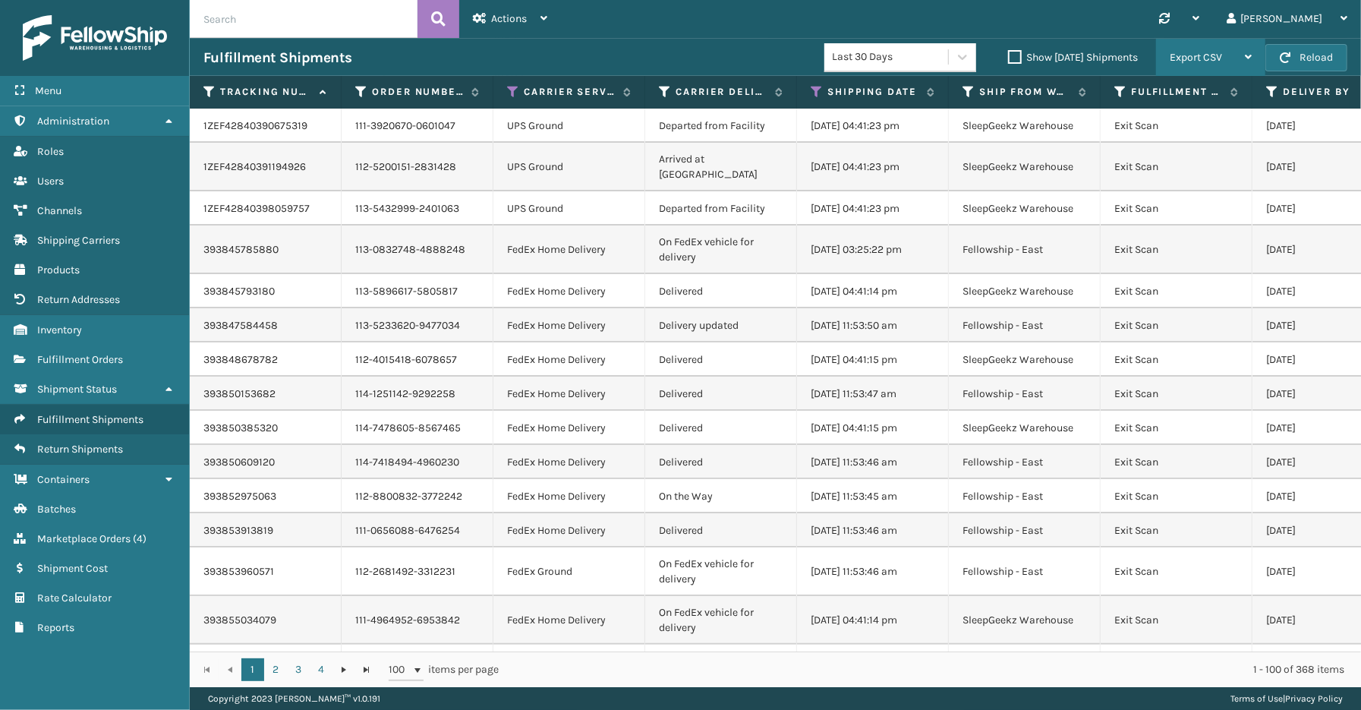
click at [1203, 57] on span "Export CSV" at bounding box center [1196, 57] width 52 height 13
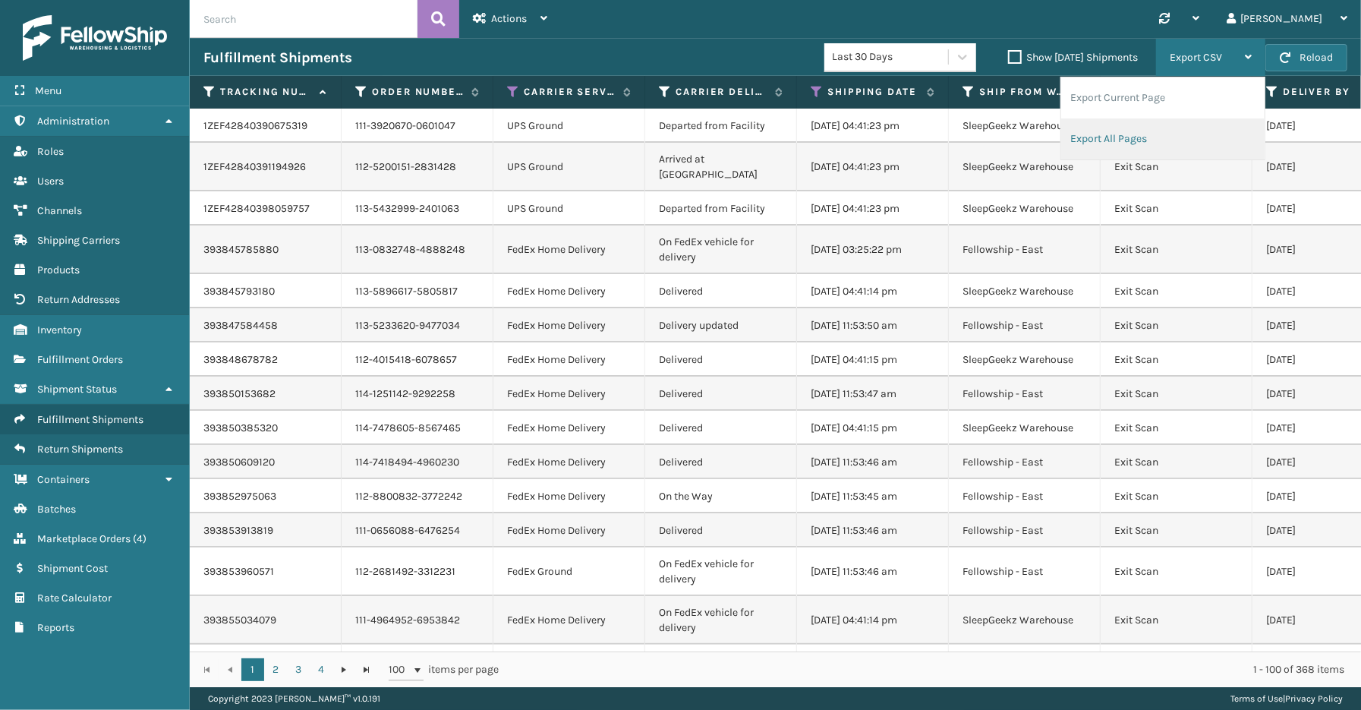
click at [1141, 137] on li "Export All Pages" at bounding box center [1162, 138] width 203 height 41
